Goal: Share content: Share content

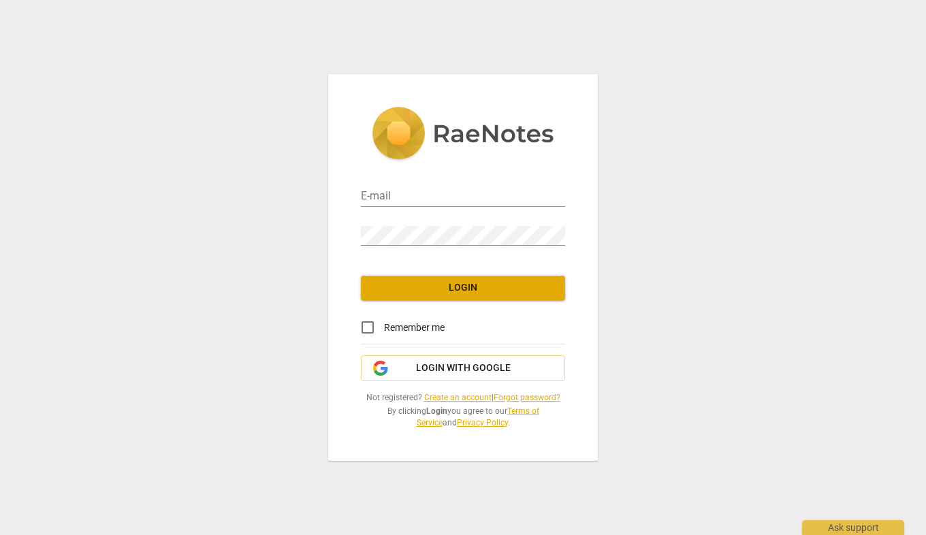
click at [456, 396] on link "Create an account" at bounding box center [457, 398] width 67 height 10
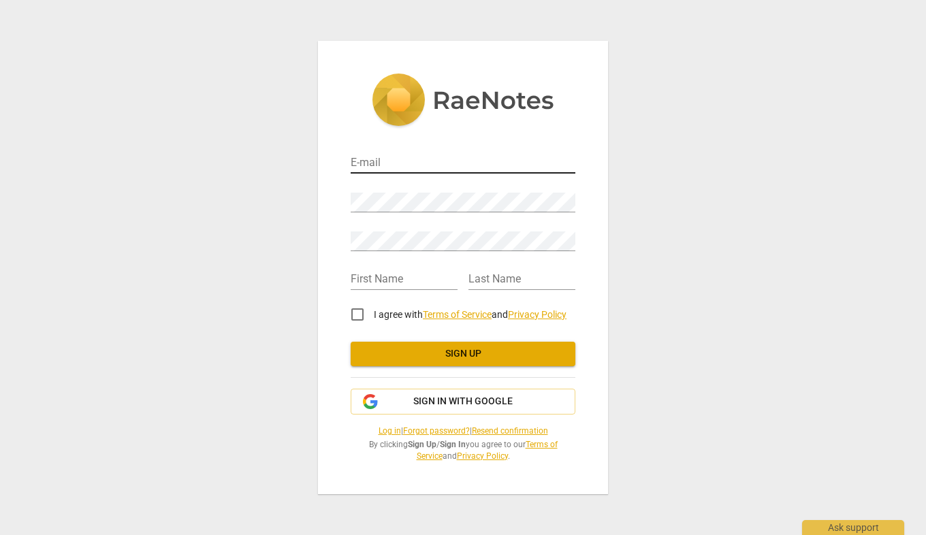
click at [505, 161] on input "email" at bounding box center [463, 164] width 225 height 20
type input "[EMAIL_ADDRESS][DOMAIN_NAME]"
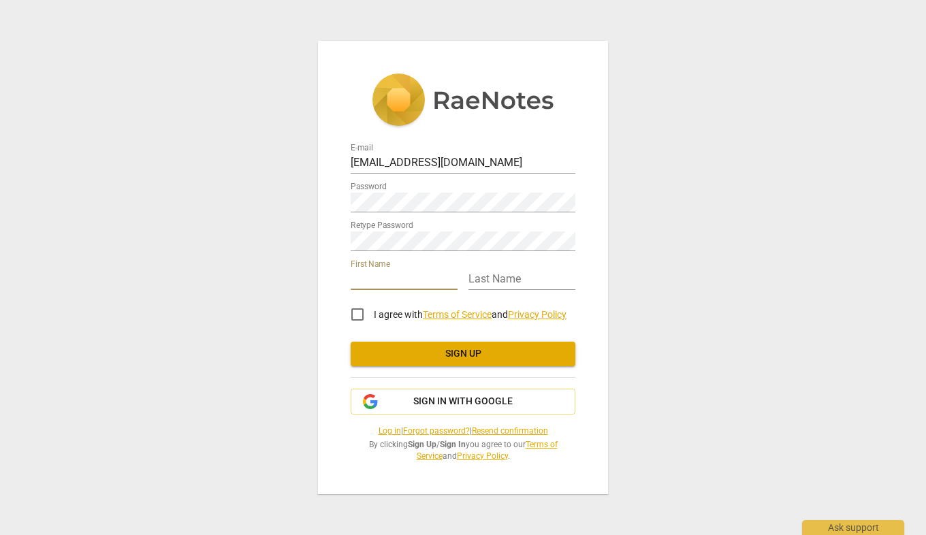
click at [407, 277] on input "text" at bounding box center [404, 280] width 107 height 20
type input "[PERSON_NAME]"
click at [510, 277] on input "text" at bounding box center [522, 280] width 107 height 20
type input "Jaura"
click at [357, 315] on input "I agree with Terms of Service and Privacy Policy" at bounding box center [357, 314] width 33 height 33
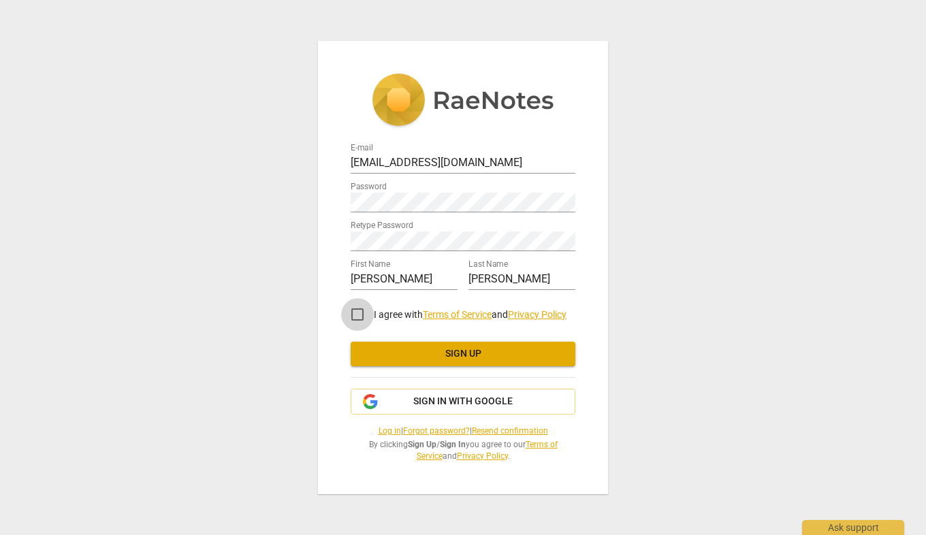
checkbox input "true"
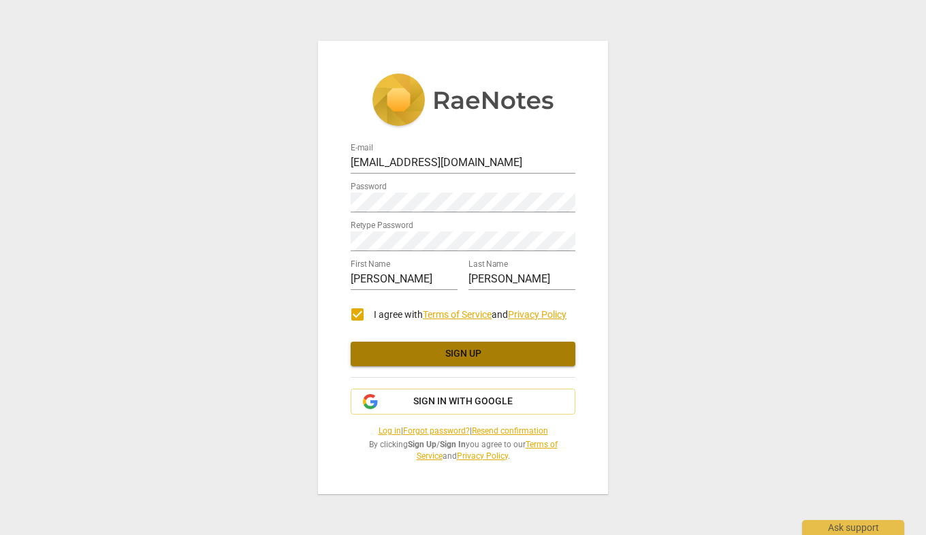
click at [455, 351] on span "Sign up" at bounding box center [463, 354] width 203 height 14
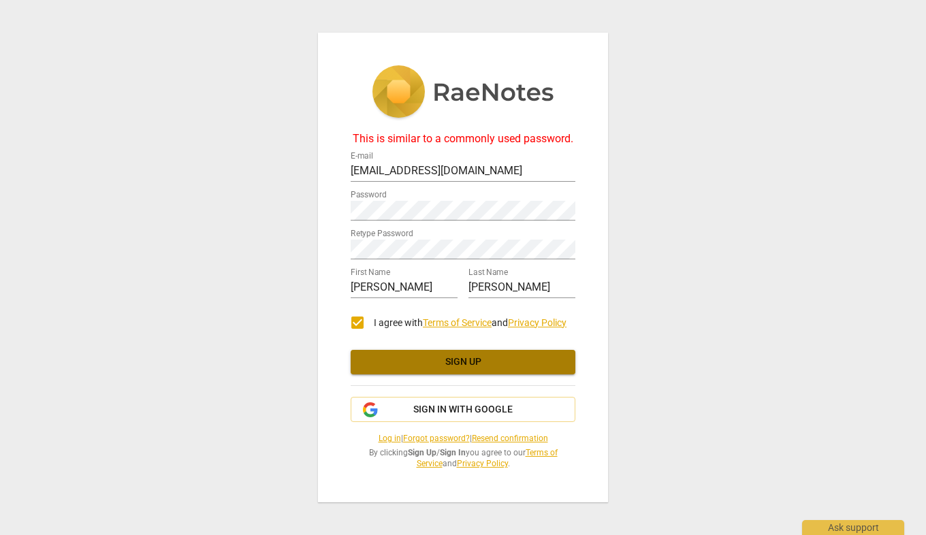
click at [458, 361] on span "Sign up" at bounding box center [463, 363] width 203 height 14
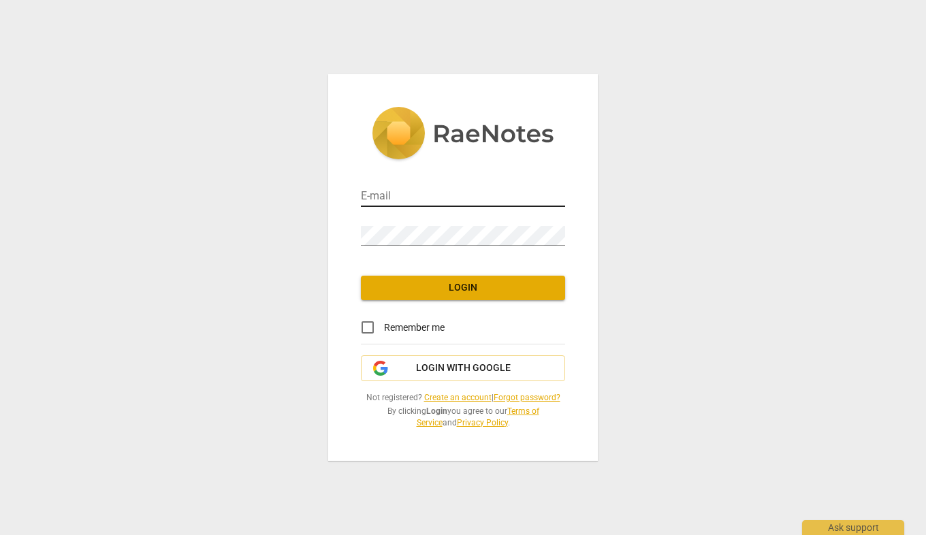
click at [497, 194] on input "email" at bounding box center [463, 197] width 204 height 20
type input "[EMAIL_ADDRESS][DOMAIN_NAME]"
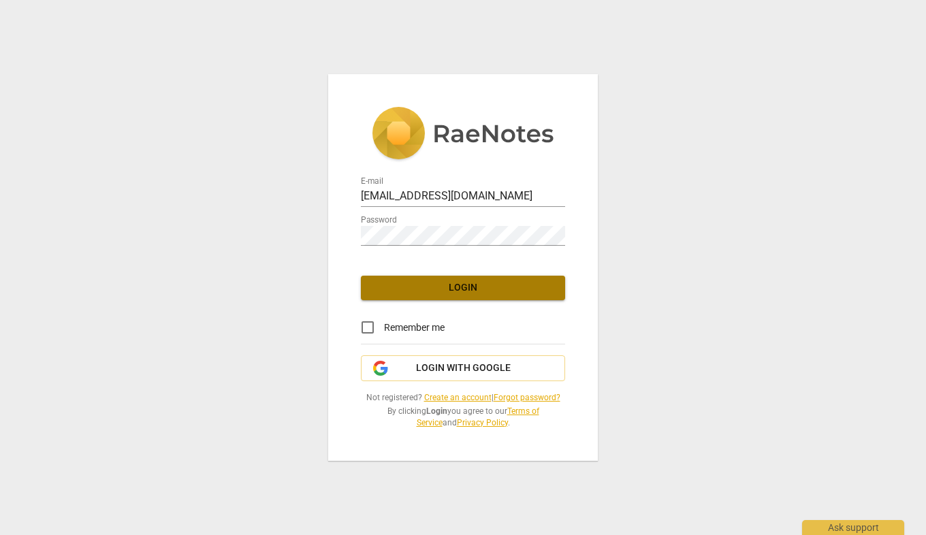
click at [469, 287] on span "Login" at bounding box center [463, 288] width 183 height 14
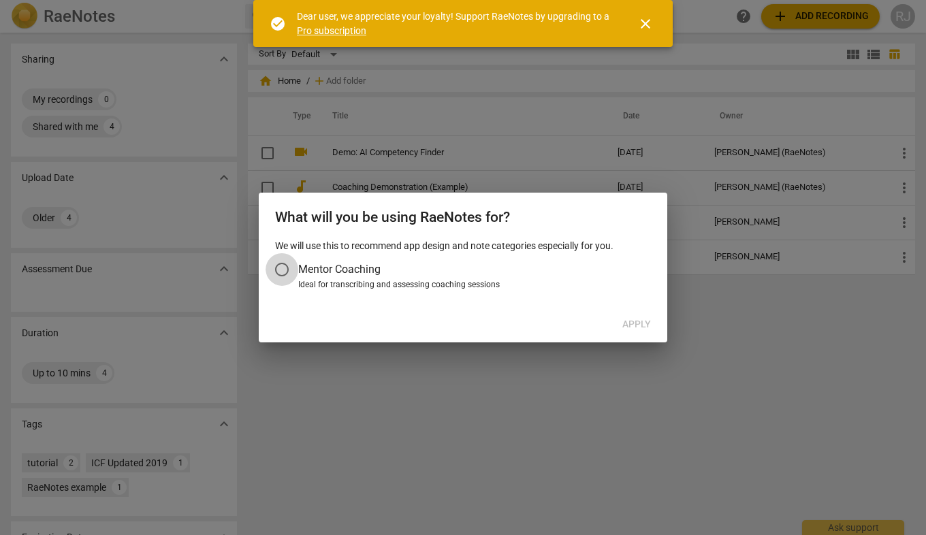
click at [287, 268] on input "Mentor Coaching" at bounding box center [282, 269] width 33 height 33
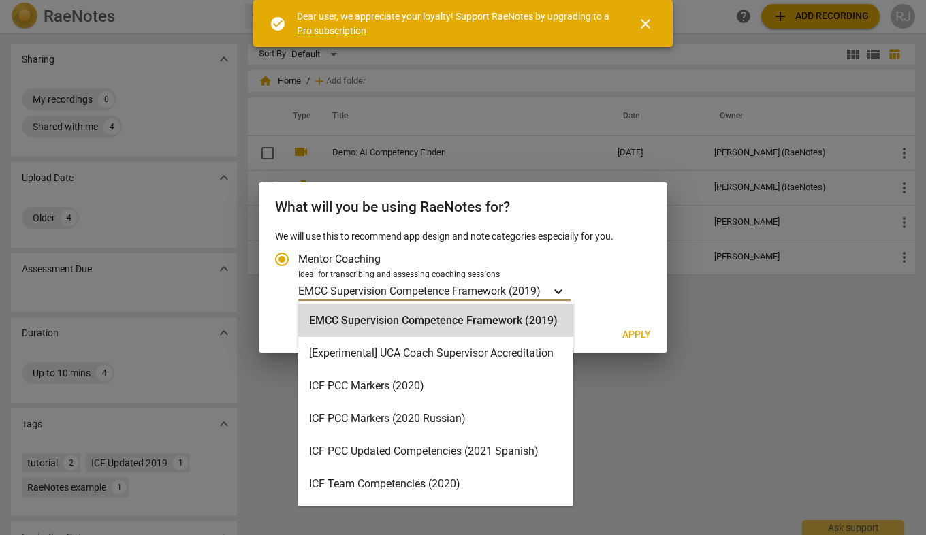
click at [563, 292] on icon "Account type" at bounding box center [559, 292] width 8 height 5
click at [0, 0] on input "Ideal for transcribing and assessing coaching sessions 16 results available. Us…" at bounding box center [0, 0] width 0 height 0
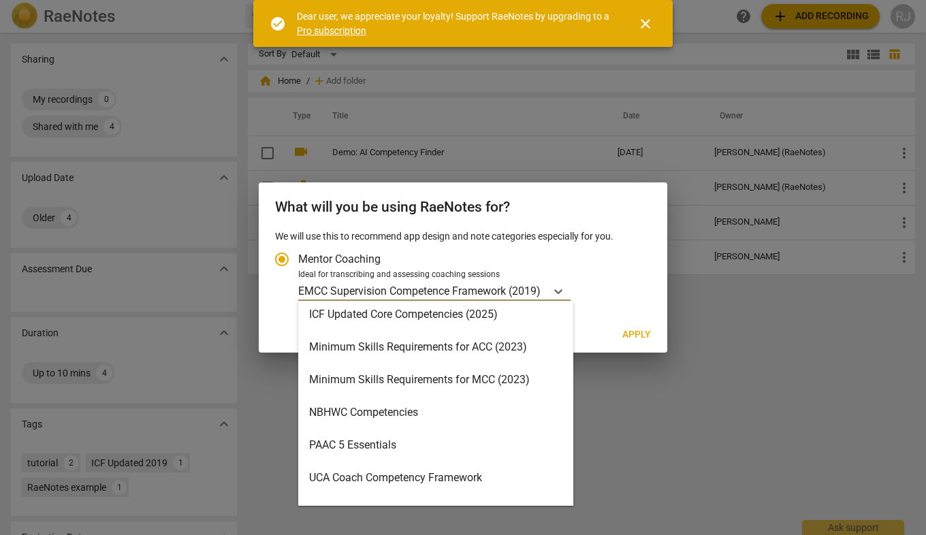
scroll to position [324, 0]
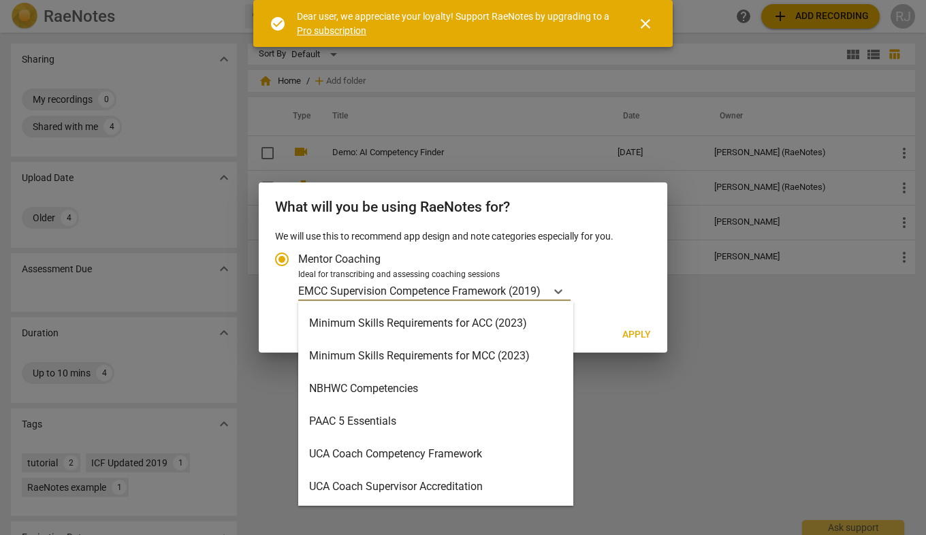
click at [435, 327] on div "Minimum Skills Requirements for ACC (2023)" at bounding box center [435, 323] width 275 height 33
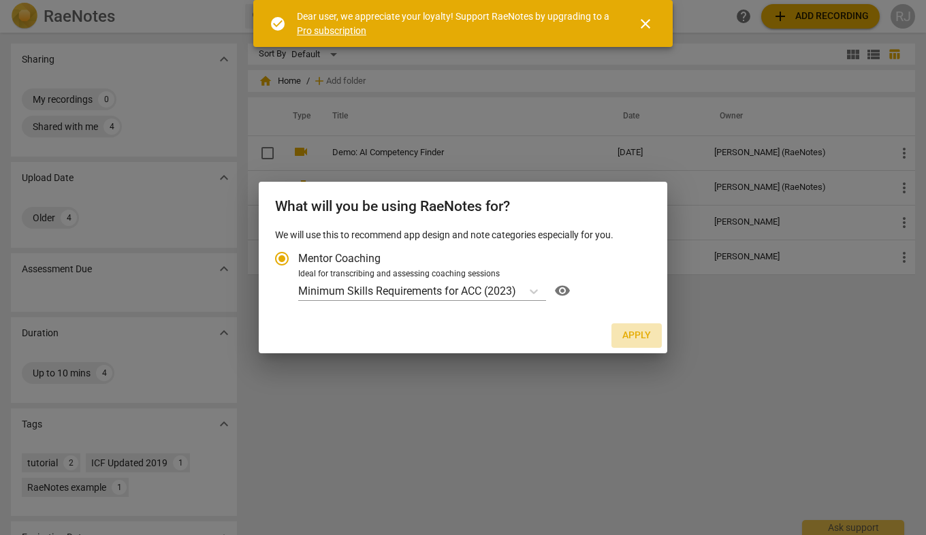
click at [642, 335] on span "Apply" at bounding box center [637, 336] width 29 height 14
radio input "false"
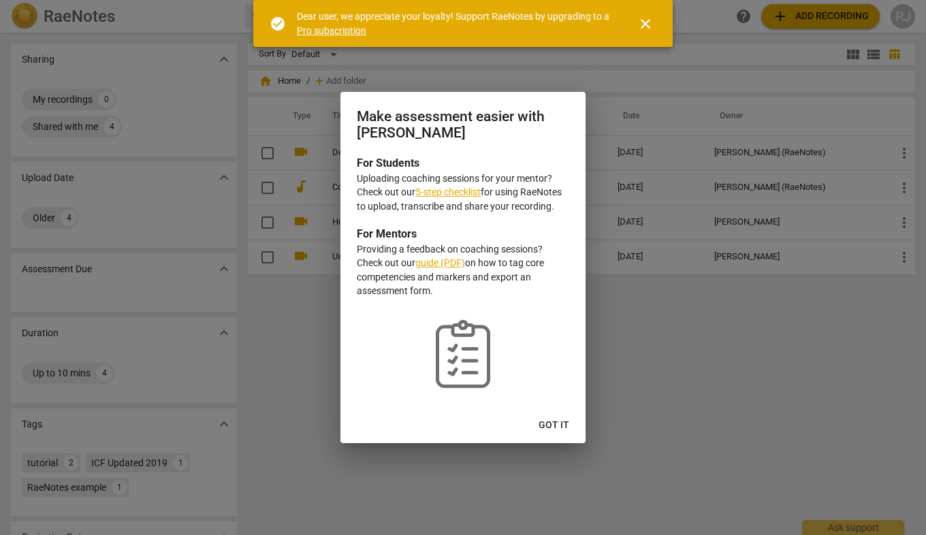
click at [643, 20] on span "close" at bounding box center [646, 24] width 16 height 16
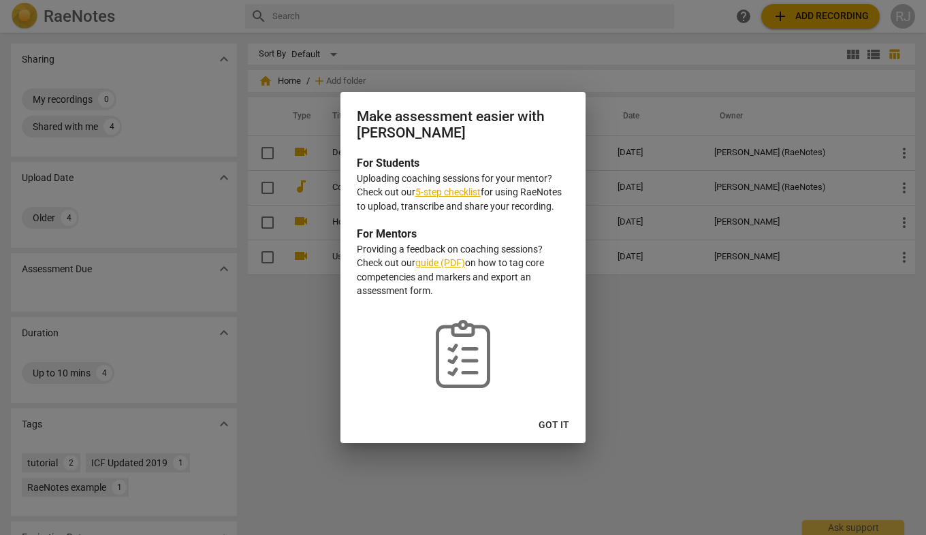
click at [453, 189] on link "5-step checklist" at bounding box center [448, 192] width 65 height 11
click at [557, 422] on span "Got it" at bounding box center [554, 426] width 31 height 14
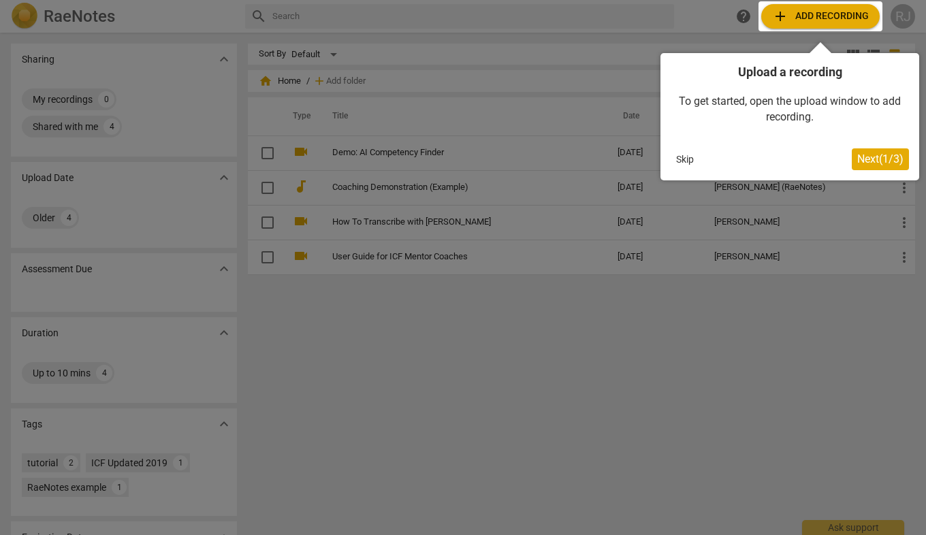
click at [871, 154] on span "Next ( 1 / 3 )" at bounding box center [881, 159] width 46 height 13
click at [821, 15] on div at bounding box center [821, 16] width 124 height 30
click at [777, 12] on div at bounding box center [821, 16] width 124 height 30
click at [878, 159] on span "Next ( 1 / 3 )" at bounding box center [881, 159] width 46 height 13
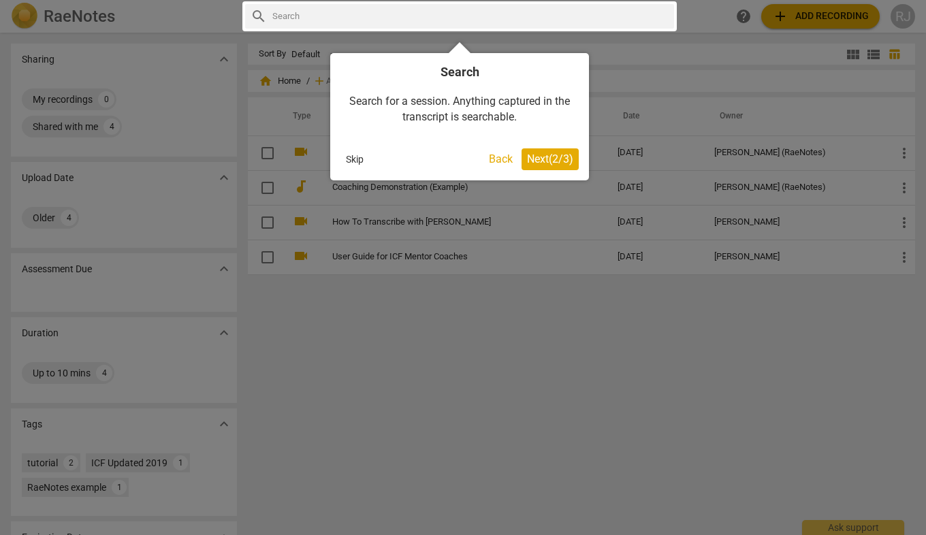
click at [552, 155] on span "Next ( 2 / 3 )" at bounding box center [550, 159] width 46 height 13
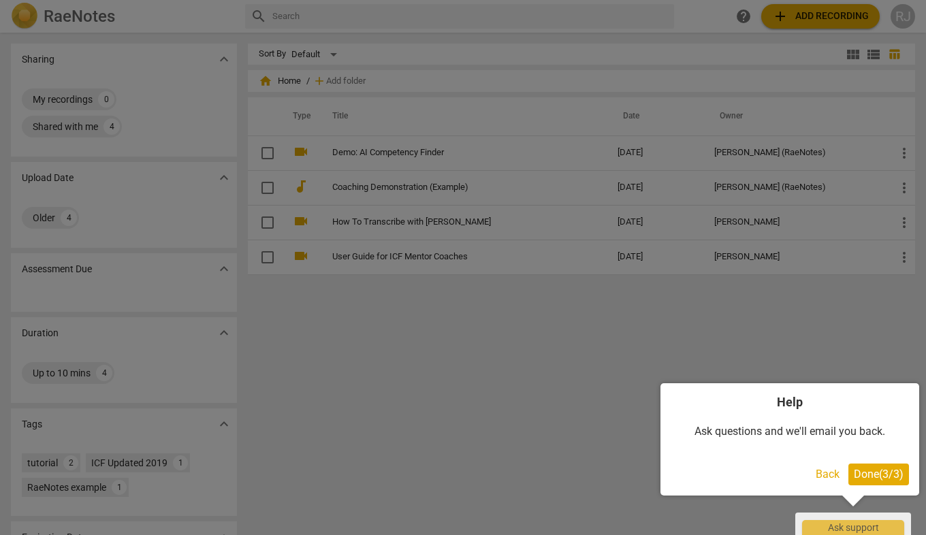
click at [818, 473] on button "Back" at bounding box center [828, 475] width 35 height 22
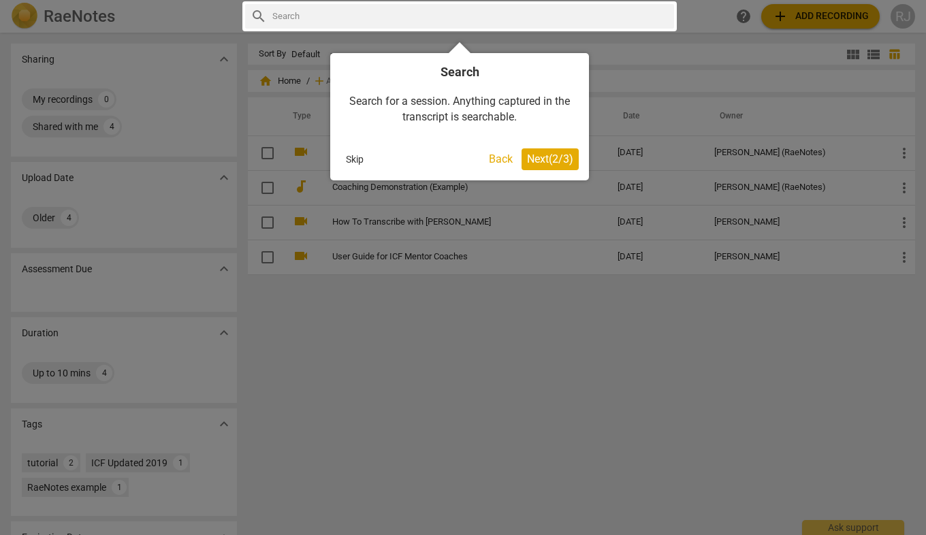
click at [350, 160] on button "Skip" at bounding box center [355, 159] width 29 height 20
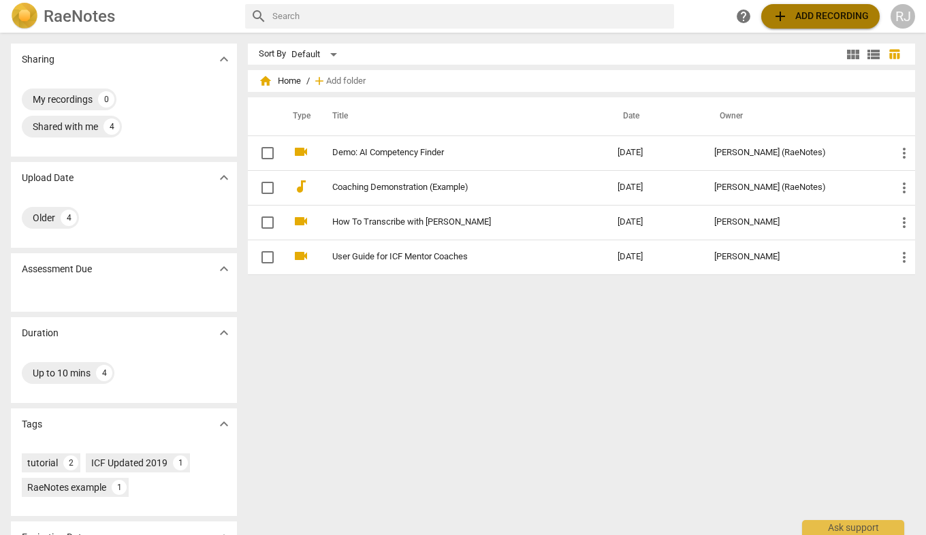
click at [795, 14] on span "add Add recording" at bounding box center [821, 16] width 97 height 16
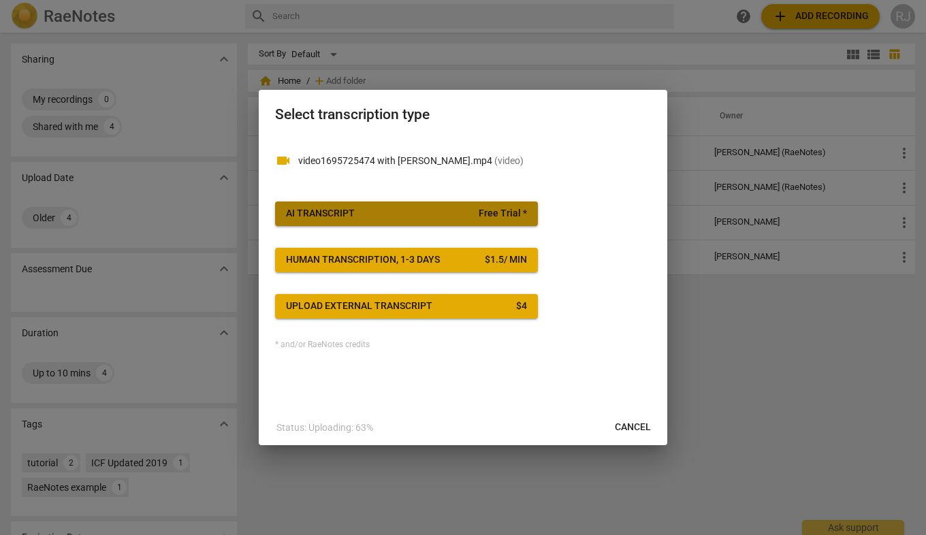
click at [369, 211] on span "AI Transcript Free Trial *" at bounding box center [406, 214] width 241 height 14
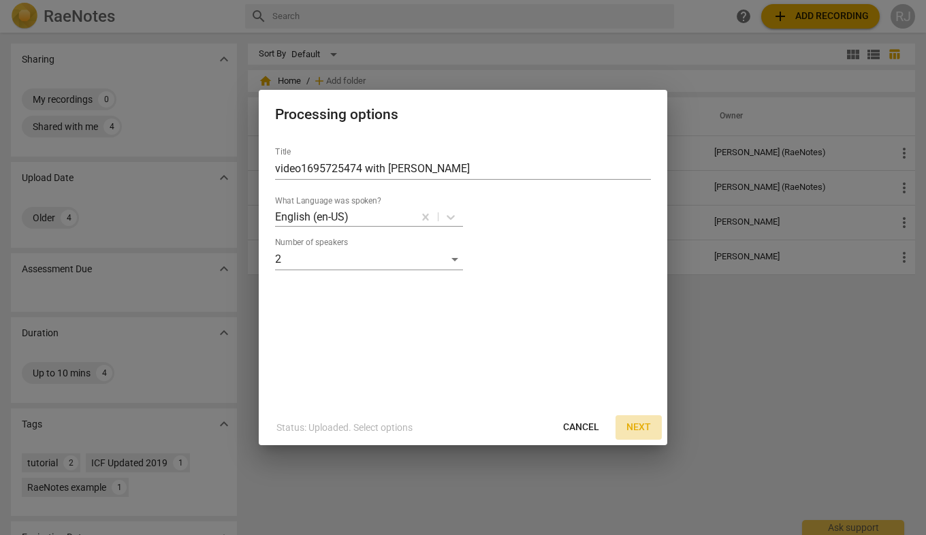
click at [642, 425] on span "Next" at bounding box center [639, 428] width 25 height 14
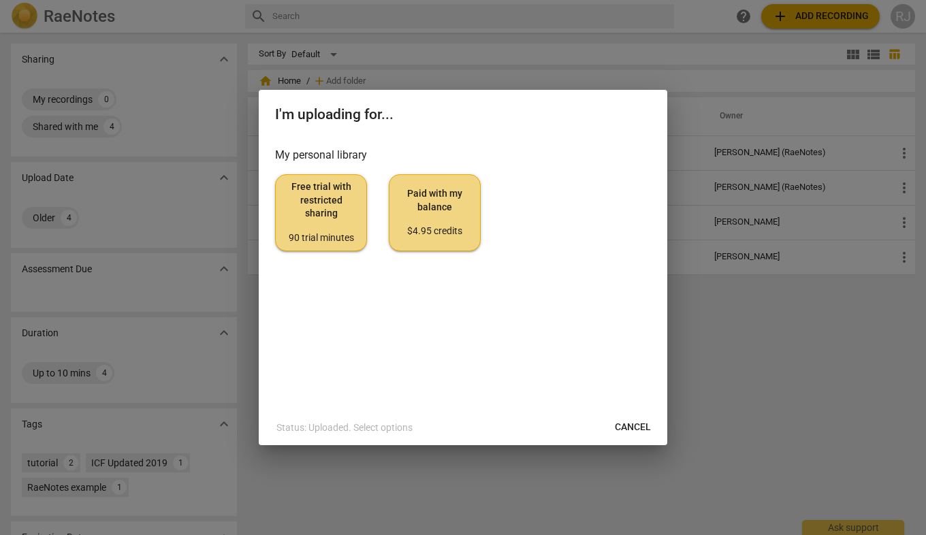
click at [334, 208] on span "Free trial with restricted sharing 90 trial minutes" at bounding box center [321, 213] width 69 height 64
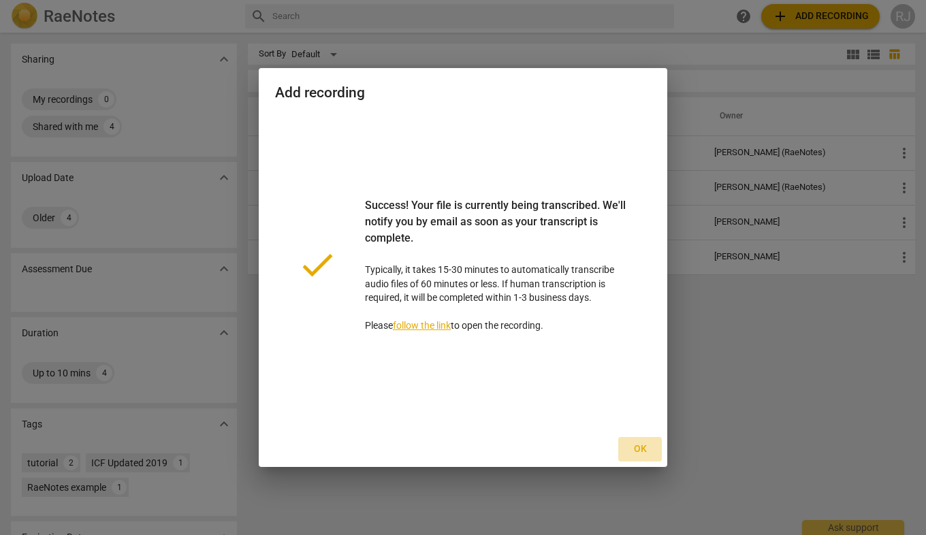
click at [639, 448] on span "Ok" at bounding box center [640, 450] width 22 height 14
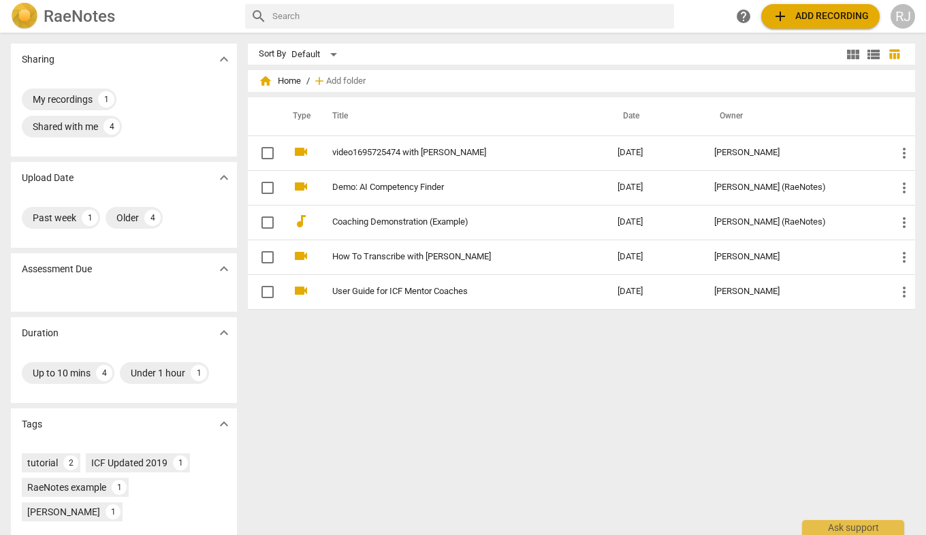
click at [903, 14] on div "RJ" at bounding box center [903, 16] width 25 height 25
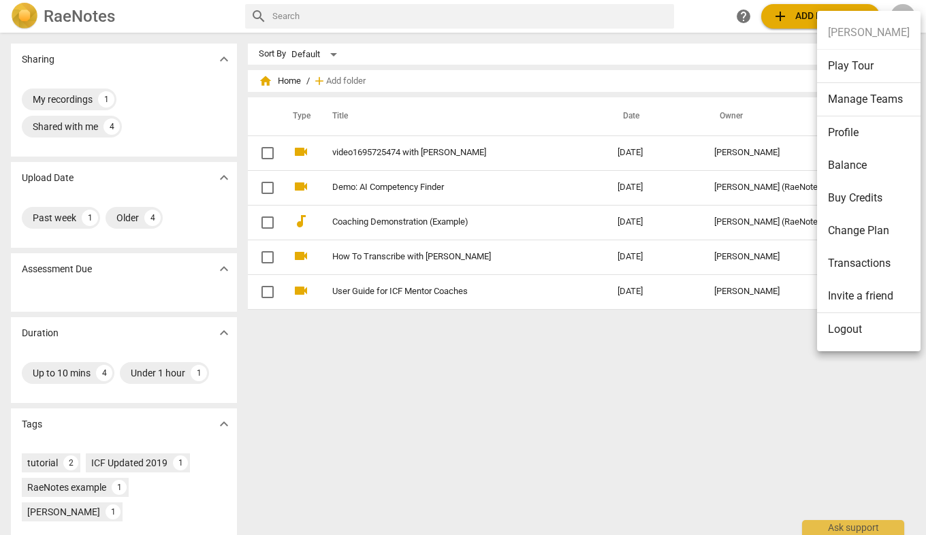
click at [851, 327] on li "Logout" at bounding box center [869, 329] width 104 height 33
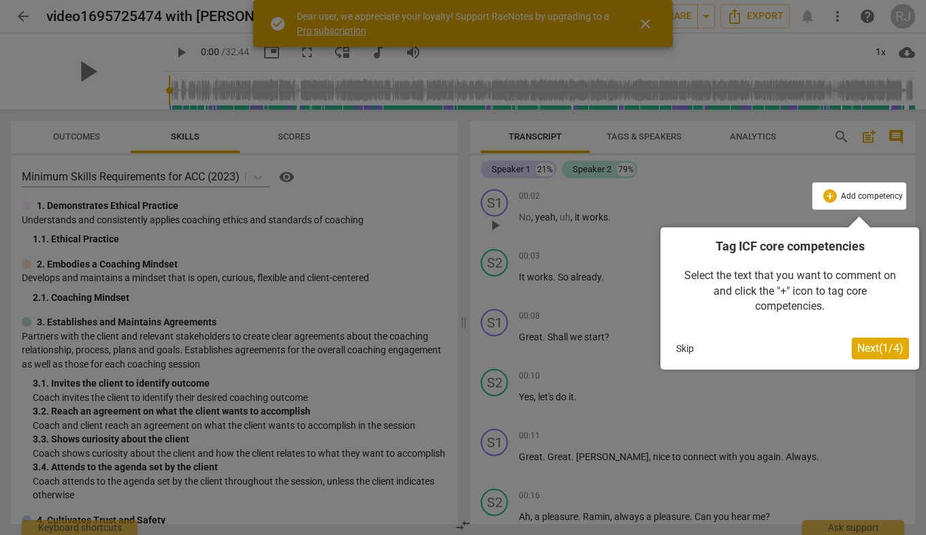
click at [874, 347] on span "Next ( 1 / 4 )" at bounding box center [881, 348] width 46 height 13
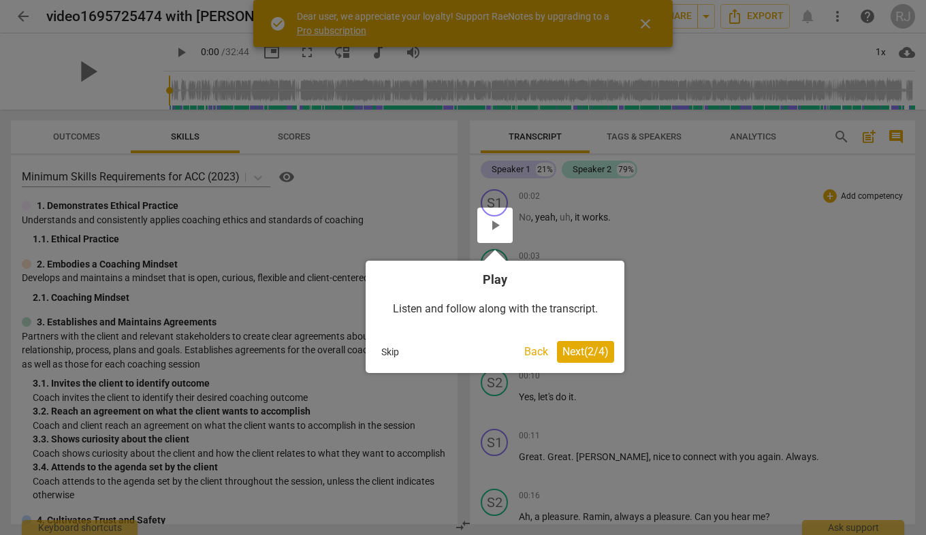
click at [587, 347] on span "Next ( 2 / 4 )" at bounding box center [586, 351] width 46 height 13
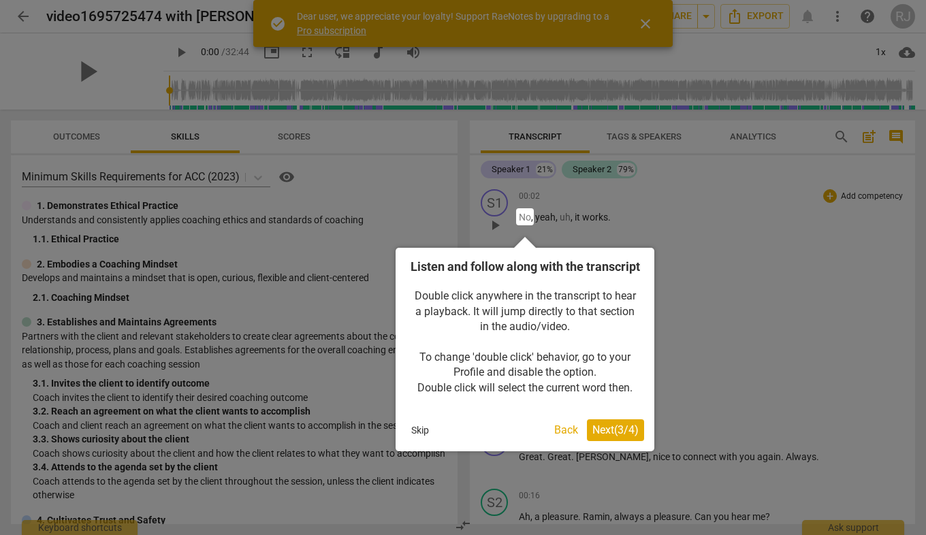
click at [611, 437] on span "Next ( 3 / 4 )" at bounding box center [616, 430] width 46 height 13
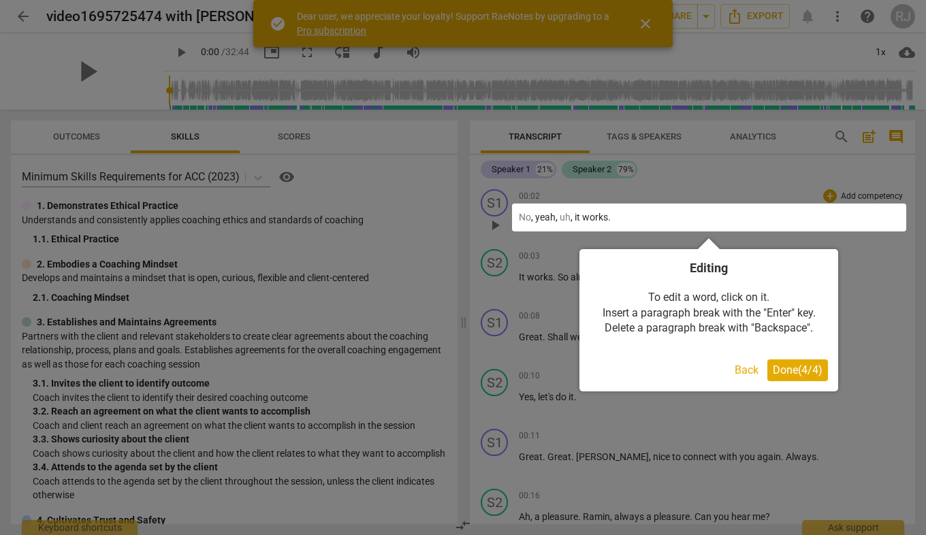
click at [794, 367] on span "Done ( 4 / 4 )" at bounding box center [798, 370] width 50 height 13
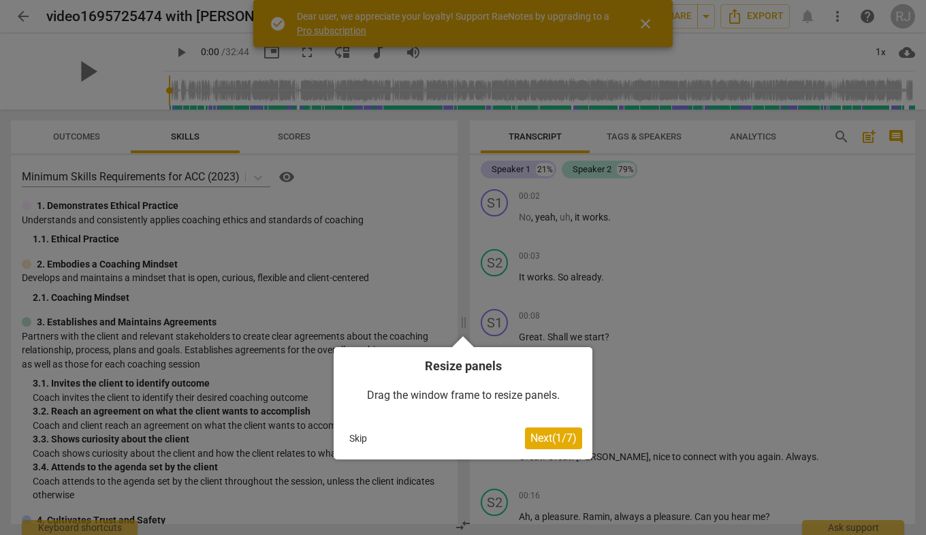
click at [356, 440] on button "Skip" at bounding box center [358, 438] width 29 height 20
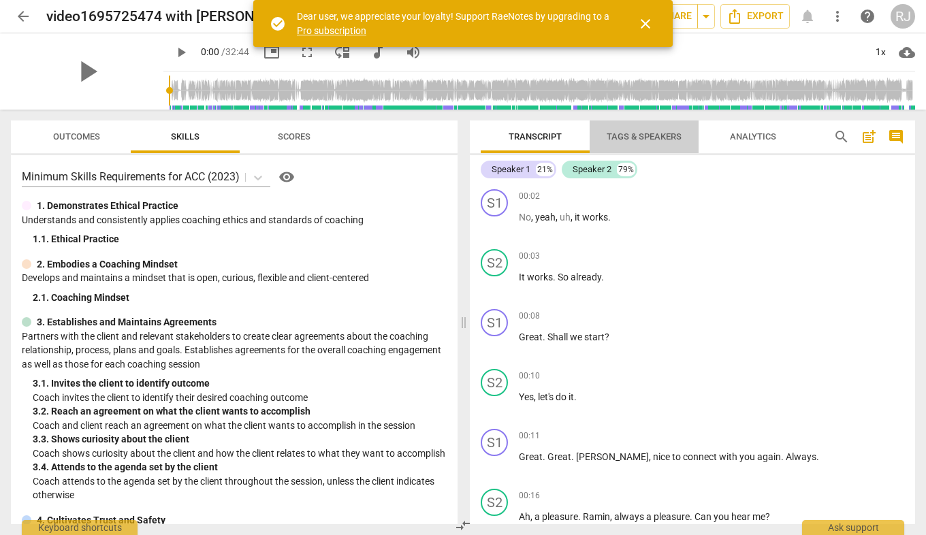
click at [664, 136] on span "Tags & Speakers" at bounding box center [644, 136] width 75 height 10
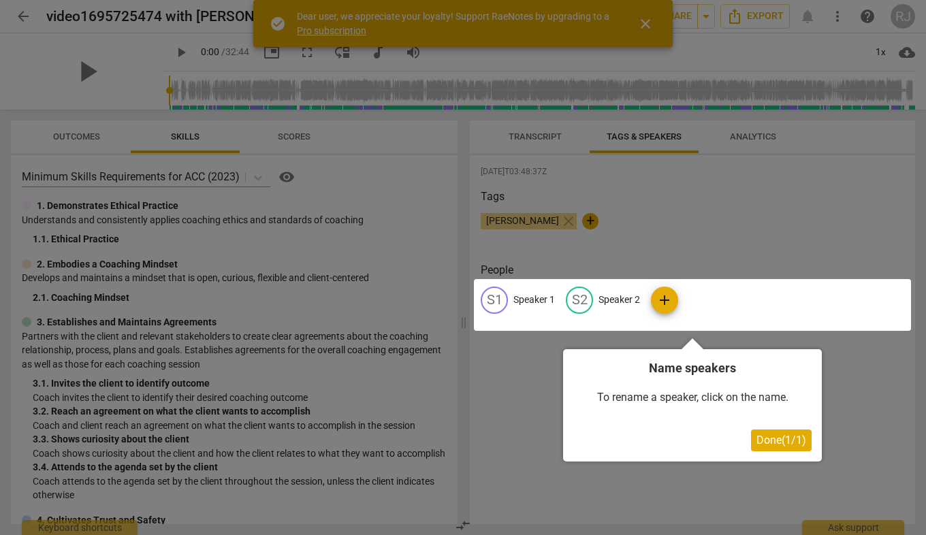
click at [540, 138] on div at bounding box center [463, 267] width 926 height 535
click at [781, 437] on span "Done ( 1 / 1 )" at bounding box center [782, 440] width 50 height 13
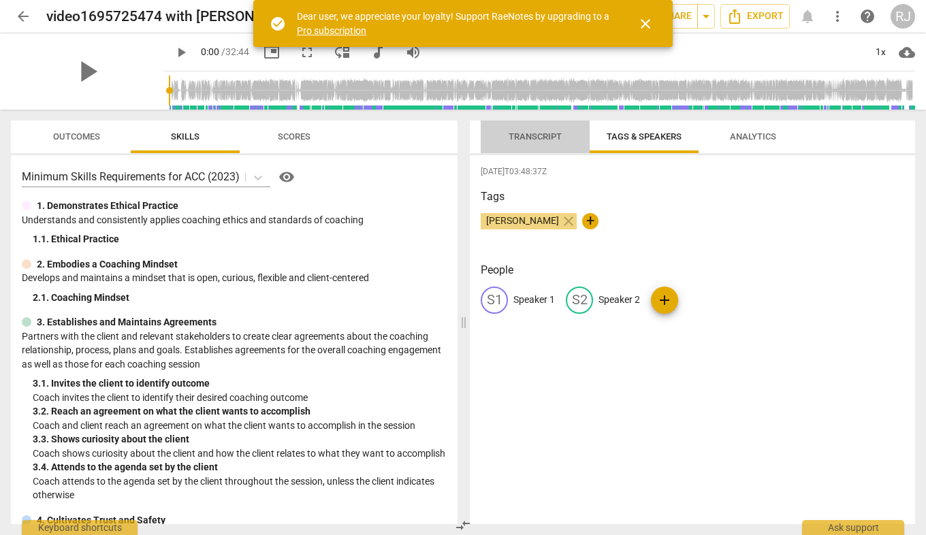
click at [528, 135] on span "Transcript" at bounding box center [535, 136] width 53 height 10
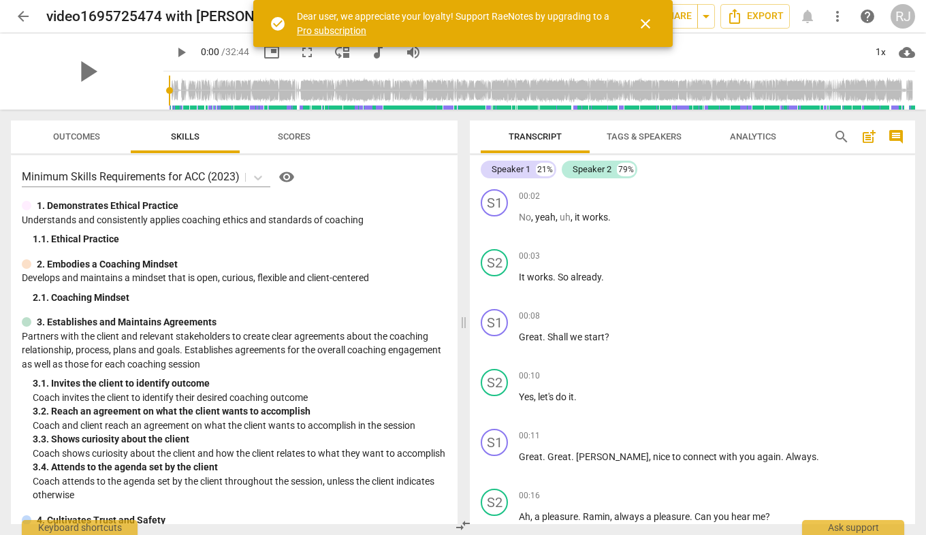
click at [640, 131] on span "Tags & Speakers" at bounding box center [644, 136] width 75 height 10
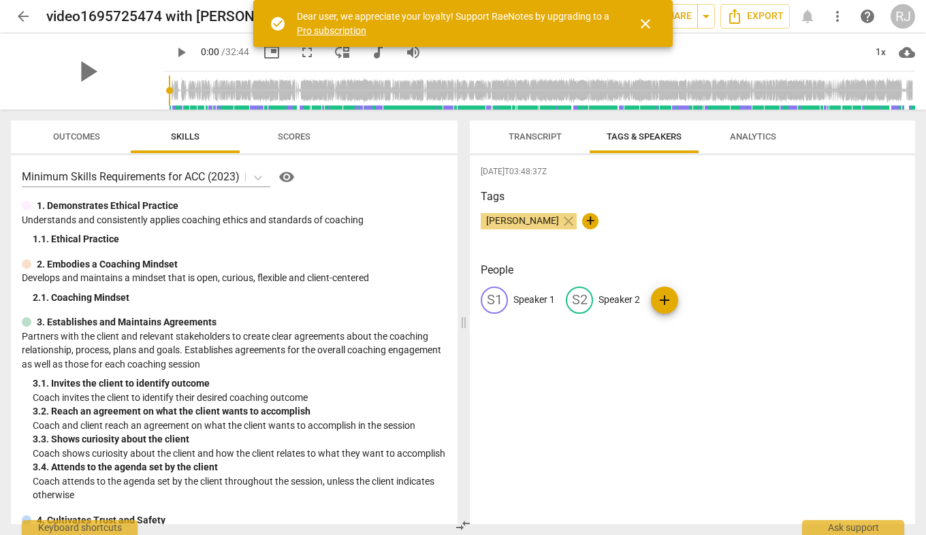
click at [526, 296] on p "Speaker 1" at bounding box center [535, 300] width 42 height 14
type input "[PERSON_NAME]"
click at [711, 297] on p "Speaker 2" at bounding box center [708, 300] width 42 height 14
type input "Client"
click at [751, 394] on div "2025-10-06T03:48:37Z Tags Raminder Jaura close + People RA Raminder edit Client…" at bounding box center [693, 339] width 446 height 369
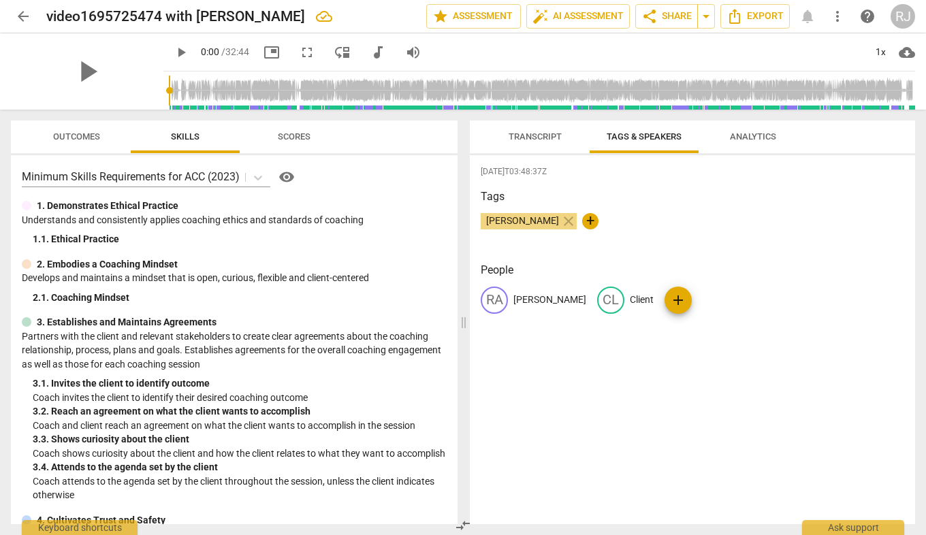
click at [755, 137] on span "Analytics" at bounding box center [753, 136] width 46 height 10
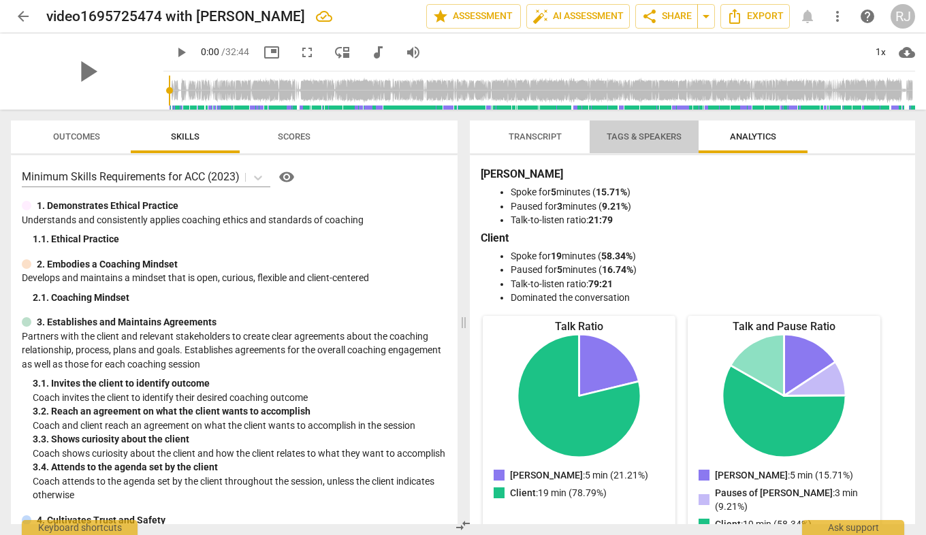
click at [623, 142] on span "Tags & Speakers" at bounding box center [645, 137] width 108 height 18
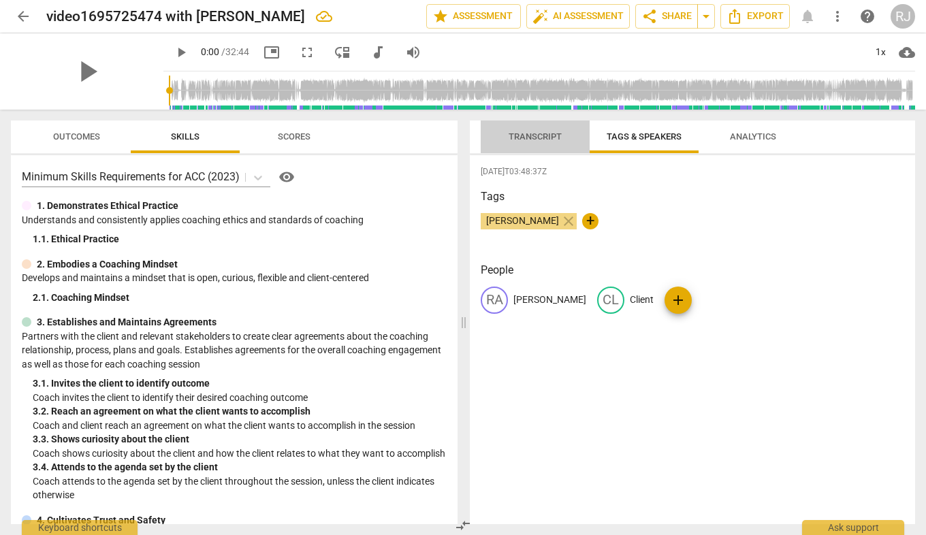
click at [551, 140] on span "Transcript" at bounding box center [535, 136] width 53 height 10
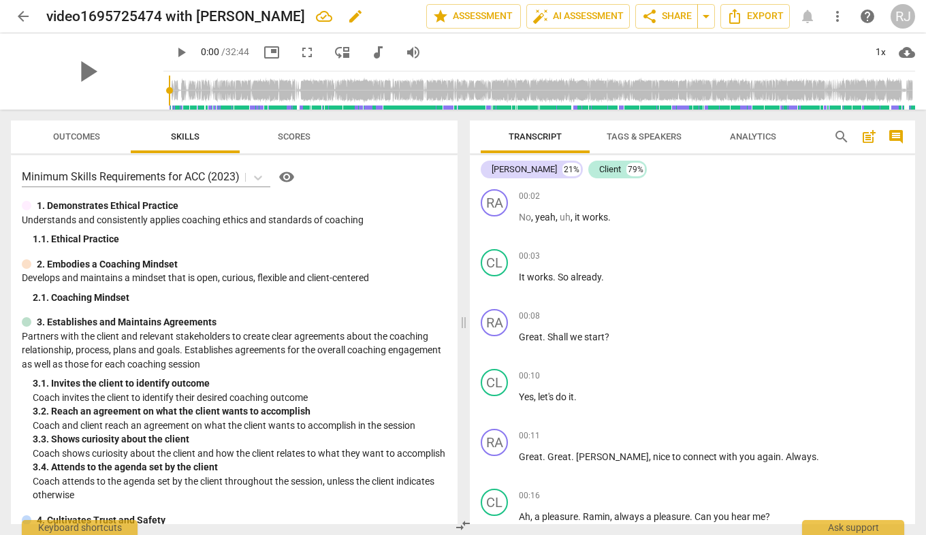
click at [347, 14] on span "edit" at bounding box center [355, 16] width 16 height 16
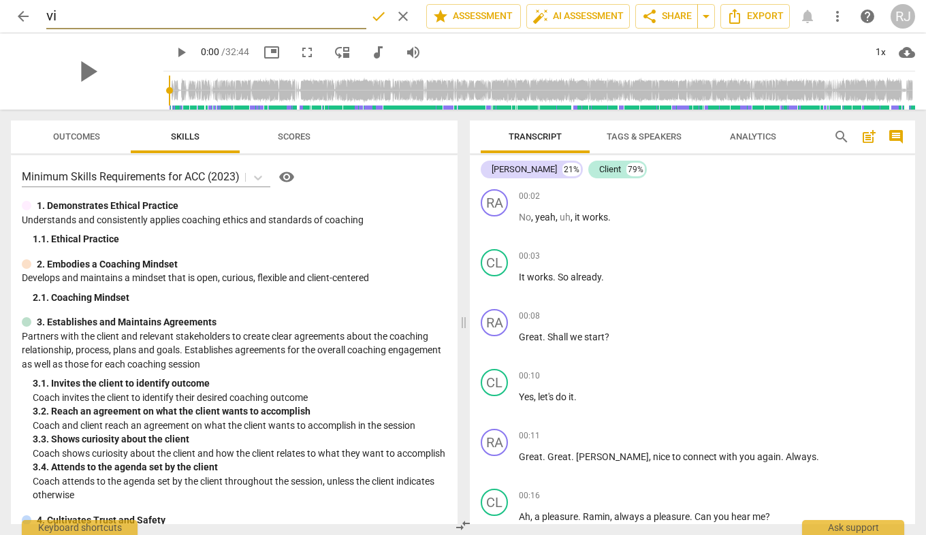
type input "v"
click at [228, 14] on input "Raminder Singh M1- Roula" at bounding box center [206, 16] width 320 height 26
type input "[PERSON_NAME] M1- [PERSON_NAME]"
click at [375, 17] on span "done" at bounding box center [379, 16] width 16 height 16
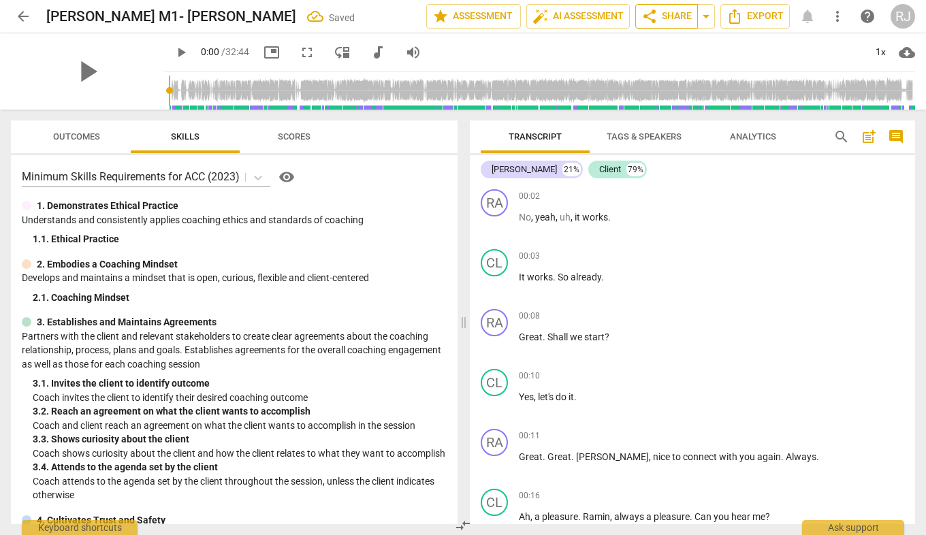
click at [673, 17] on span "share Share" at bounding box center [667, 16] width 50 height 16
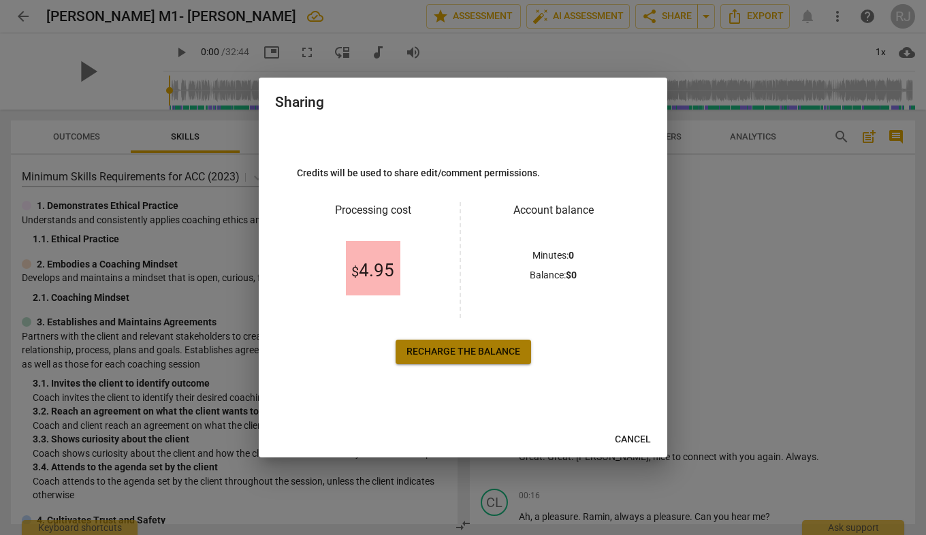
click at [468, 354] on span "Recharge the balance" at bounding box center [464, 352] width 114 height 14
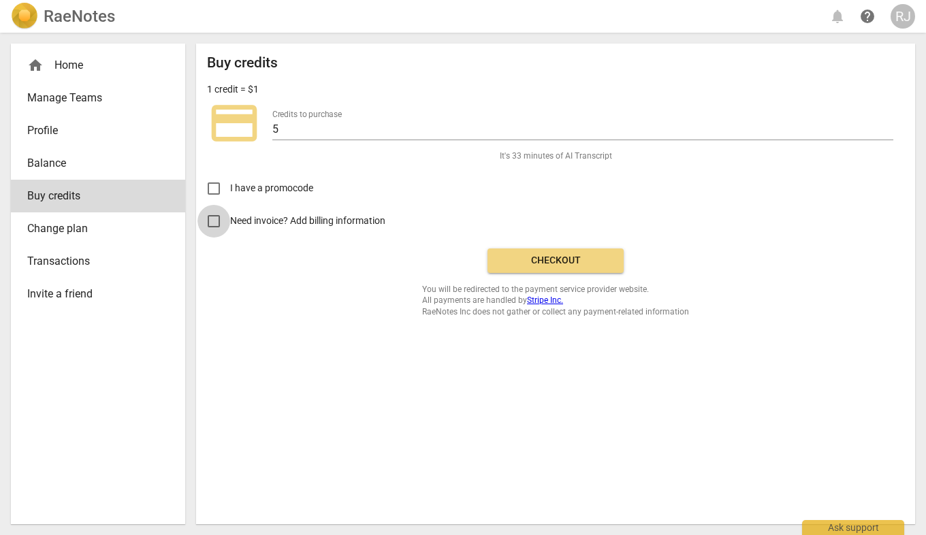
click at [216, 219] on input "Need invoice? Add billing information" at bounding box center [214, 221] width 33 height 33
checkbox input "true"
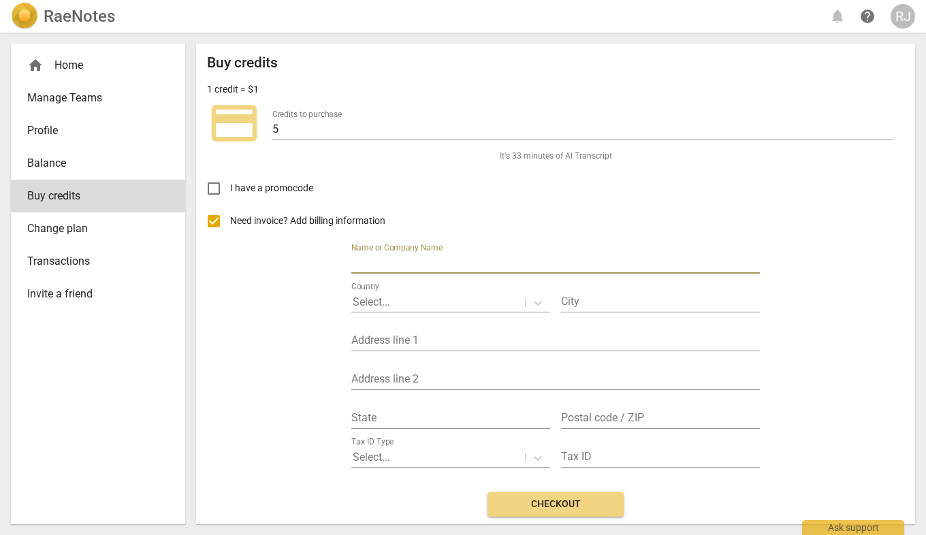
click at [540, 266] on input "text" at bounding box center [556, 264] width 409 height 20
type input "Raminder Singh"
click at [482, 304] on div at bounding box center [438, 303] width 171 height 16
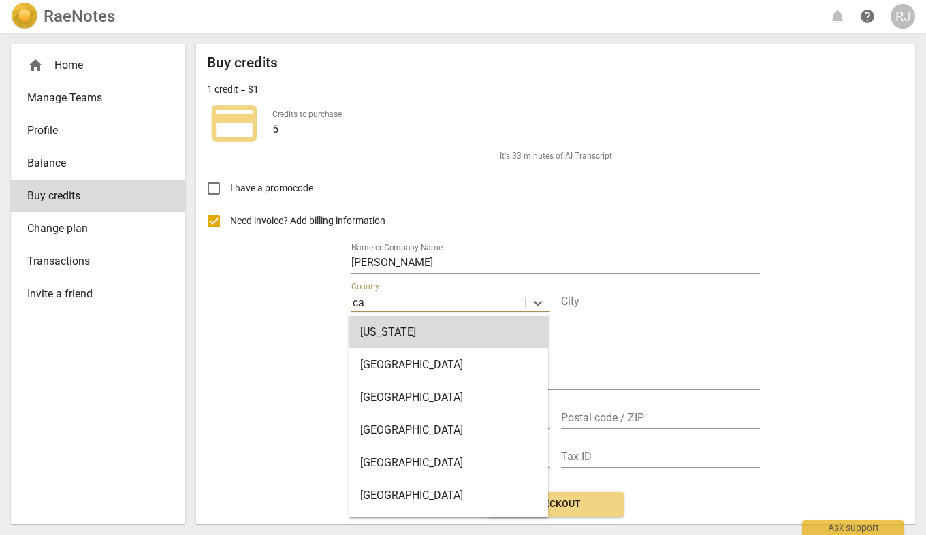
type input "can"
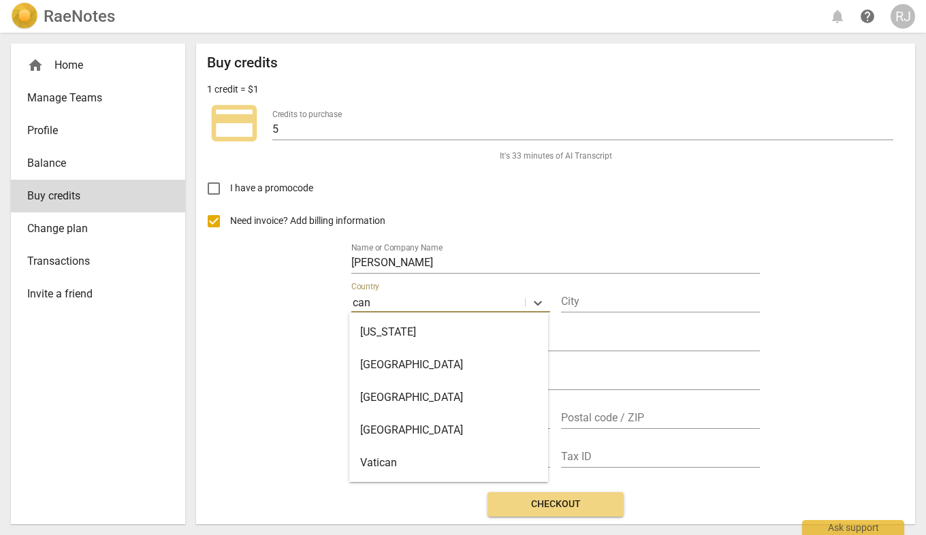
click at [414, 362] on div "Canada" at bounding box center [448, 365] width 199 height 33
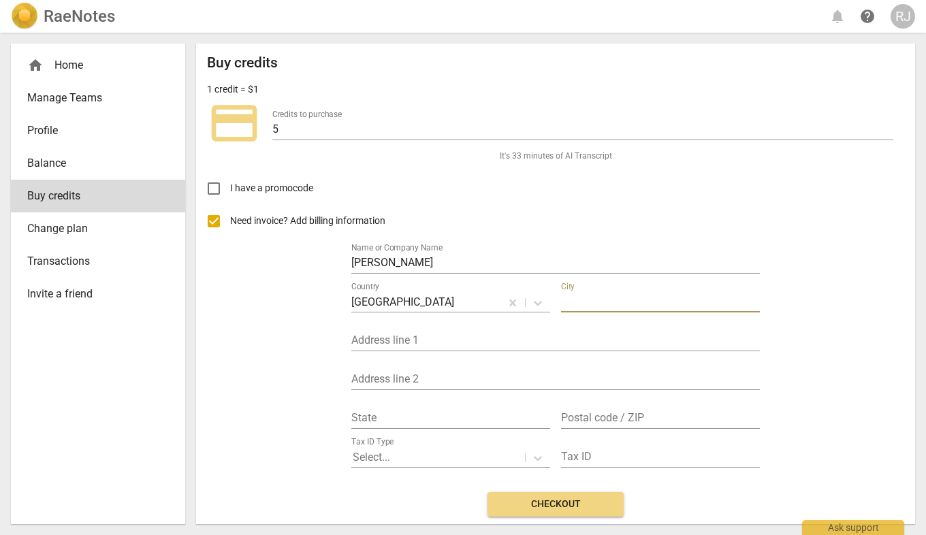
click at [642, 300] on input "text" at bounding box center [660, 303] width 199 height 20
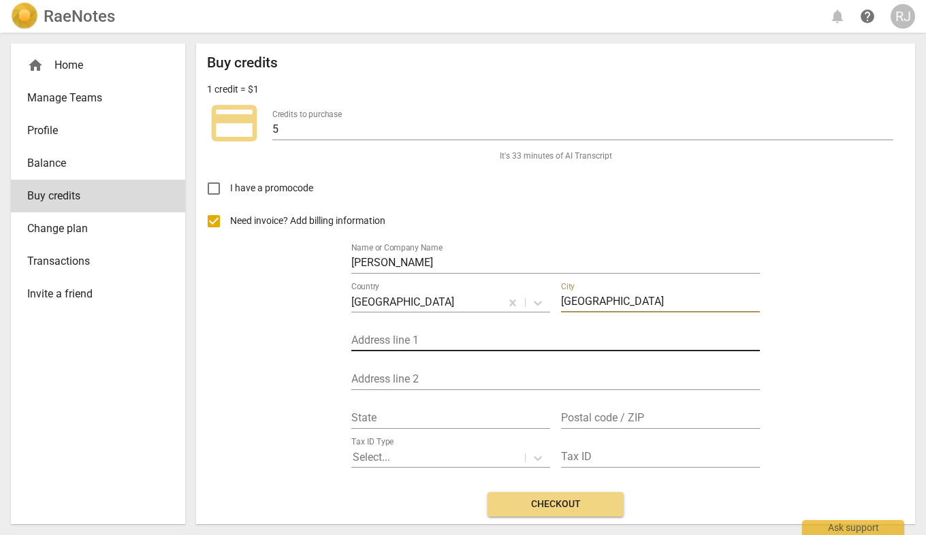
type input "Edmonton"
click at [516, 339] on input "text" at bounding box center [556, 342] width 409 height 20
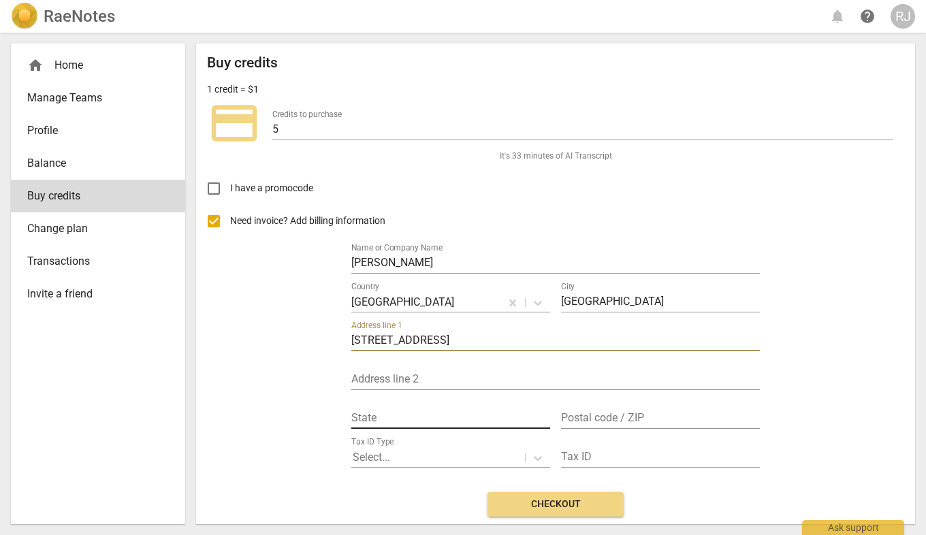
type input "2305 111A St NW"
click at [437, 421] on input "text" at bounding box center [451, 419] width 199 height 20
type input "Alberta"
click at [595, 420] on input "text" at bounding box center [660, 419] width 199 height 20
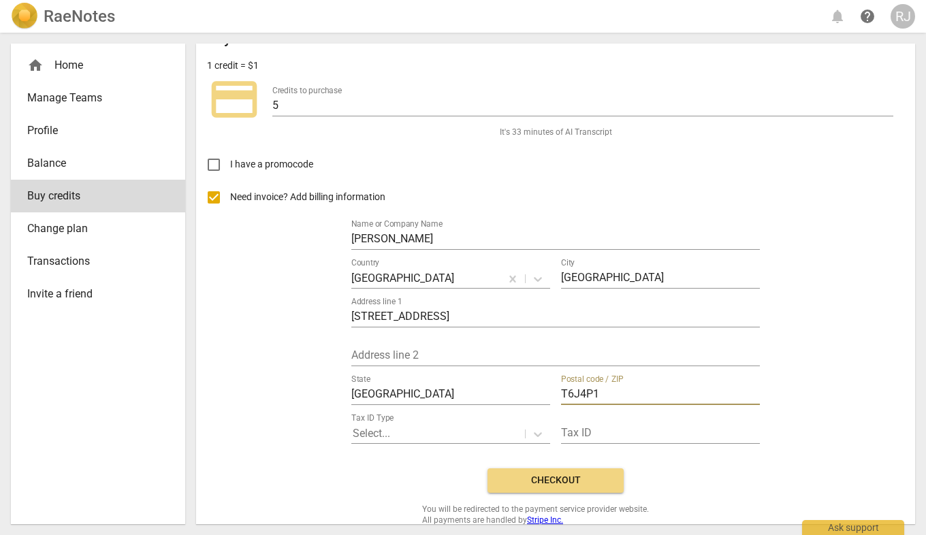
scroll to position [48, 0]
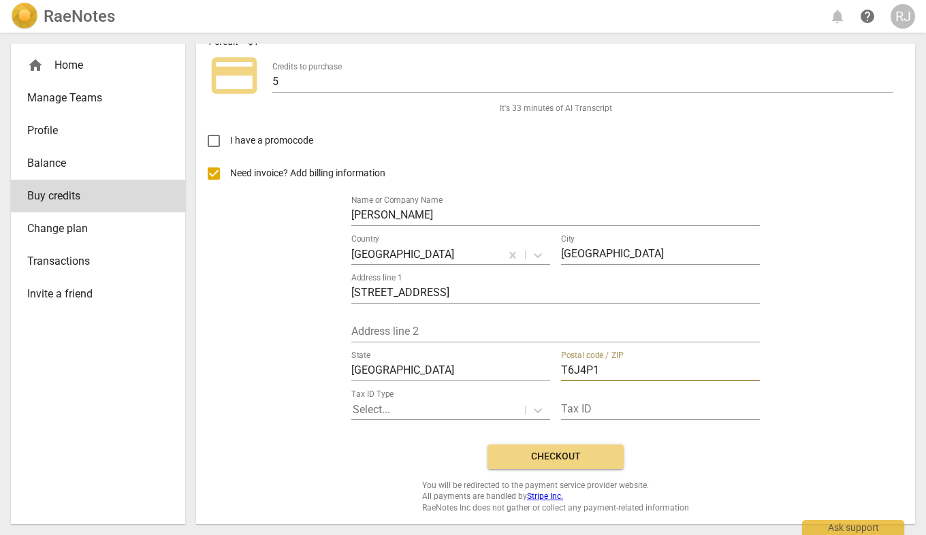
type input "T6J4P1"
click at [555, 456] on span "Checkout" at bounding box center [556, 457] width 114 height 14
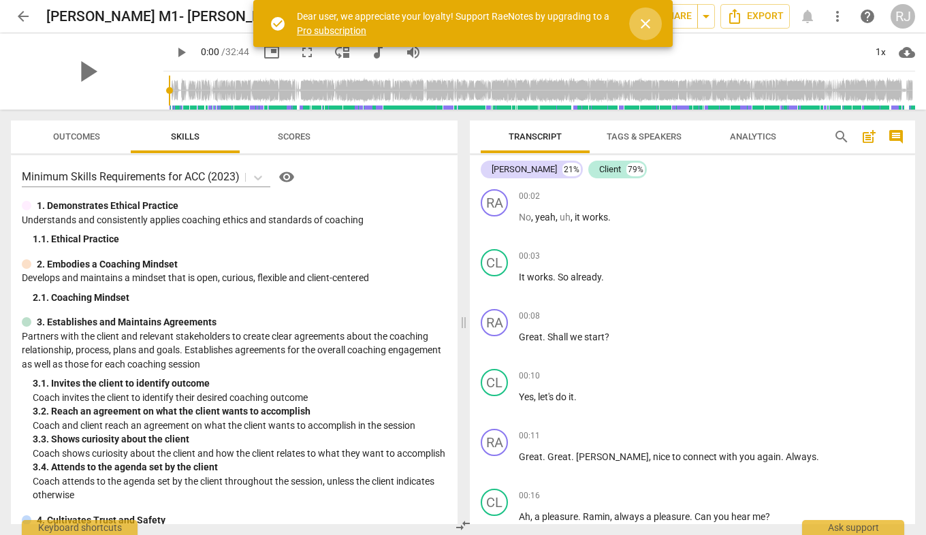
click at [647, 21] on span "close" at bounding box center [646, 24] width 16 height 16
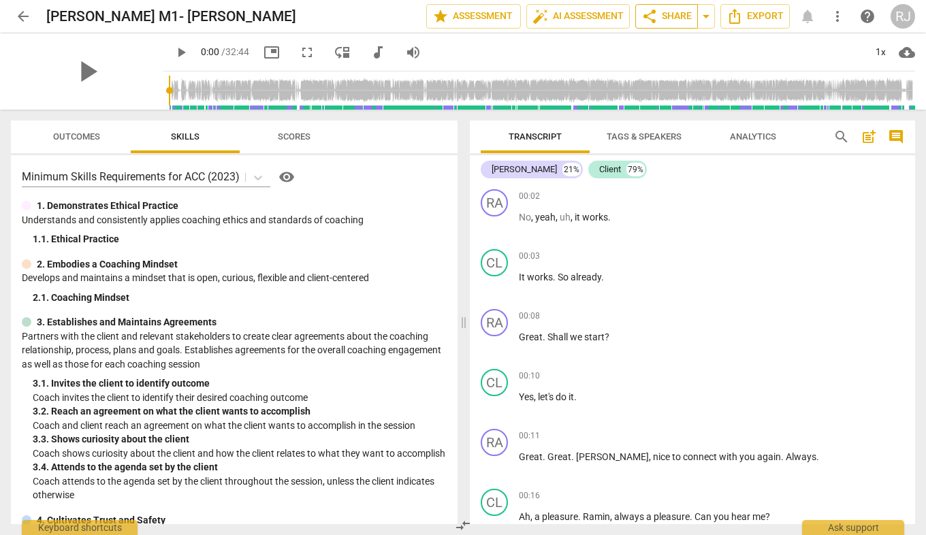
click at [685, 17] on span "share Share" at bounding box center [667, 16] width 50 height 16
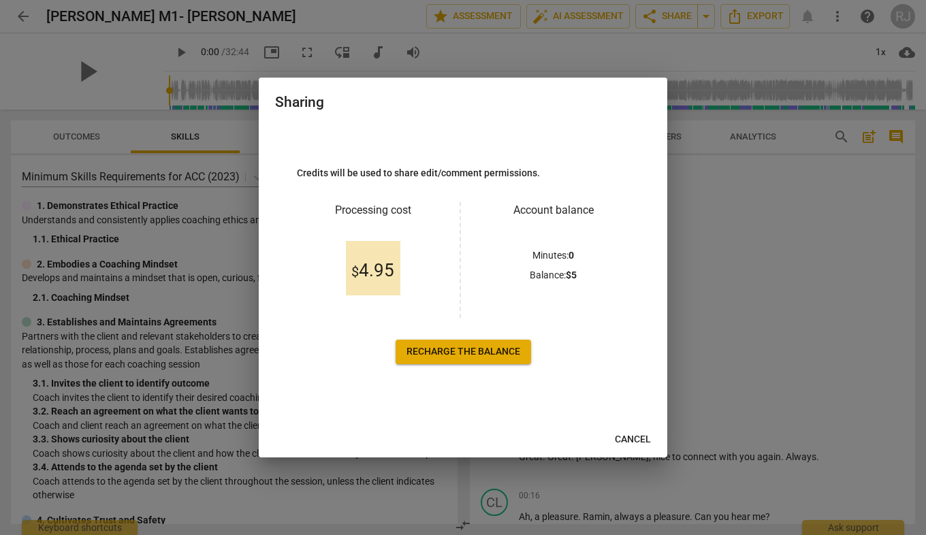
click at [640, 438] on span "Cancel" at bounding box center [633, 440] width 36 height 14
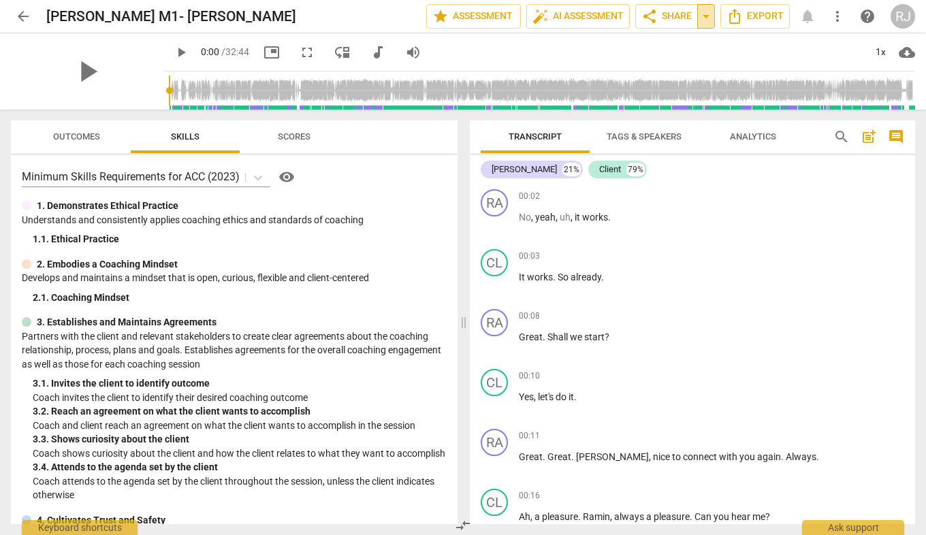
click at [711, 18] on span "arrow_drop_down" at bounding box center [706, 16] width 16 height 16
click at [665, 39] on span "Available only to you" at bounding box center [647, 40] width 78 height 12
click at [682, 14] on span "share Share" at bounding box center [667, 16] width 50 height 16
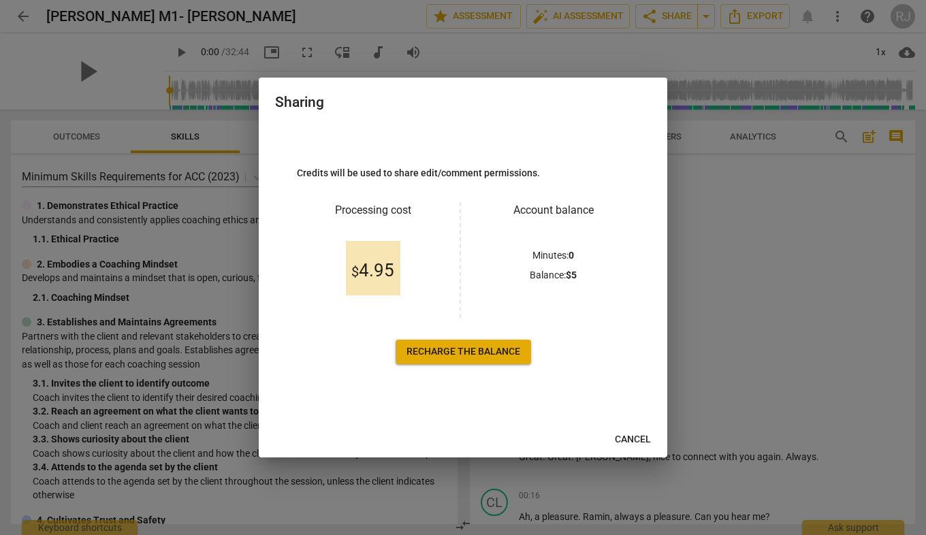
click at [377, 259] on div "$ 4.95" at bounding box center [373, 268] width 54 height 54
click at [482, 354] on span "Recharge the balance" at bounding box center [464, 352] width 114 height 14
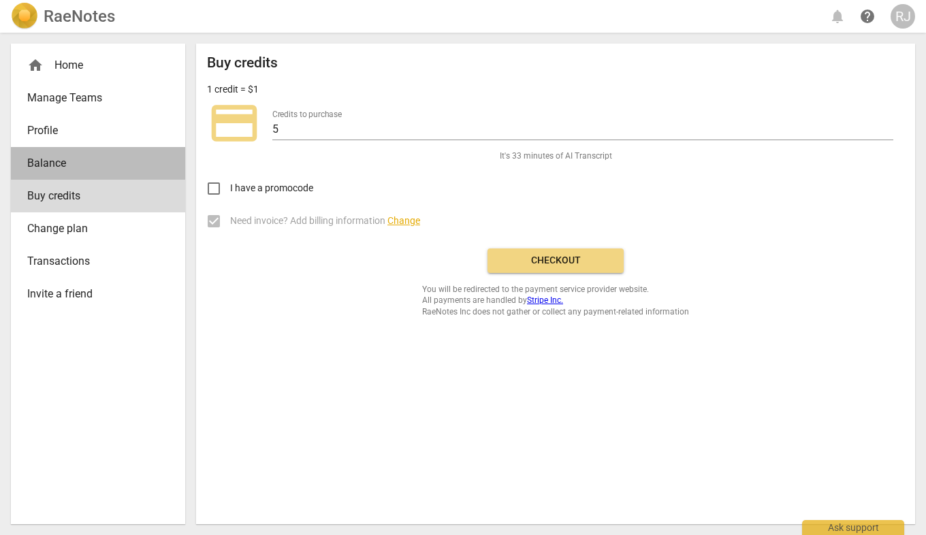
click at [57, 162] on span "Balance" at bounding box center [92, 163] width 131 height 16
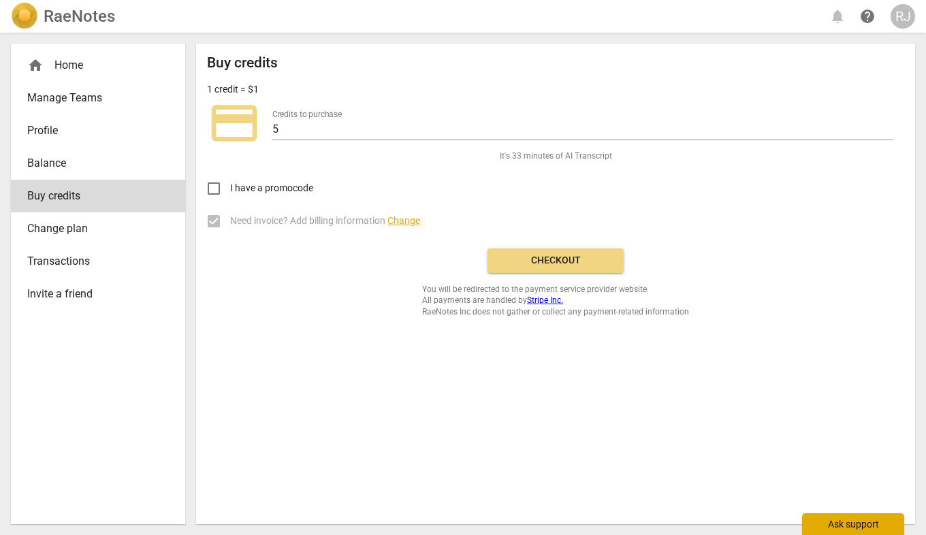
click at [844, 521] on div "Ask support" at bounding box center [853, 525] width 102 height 22
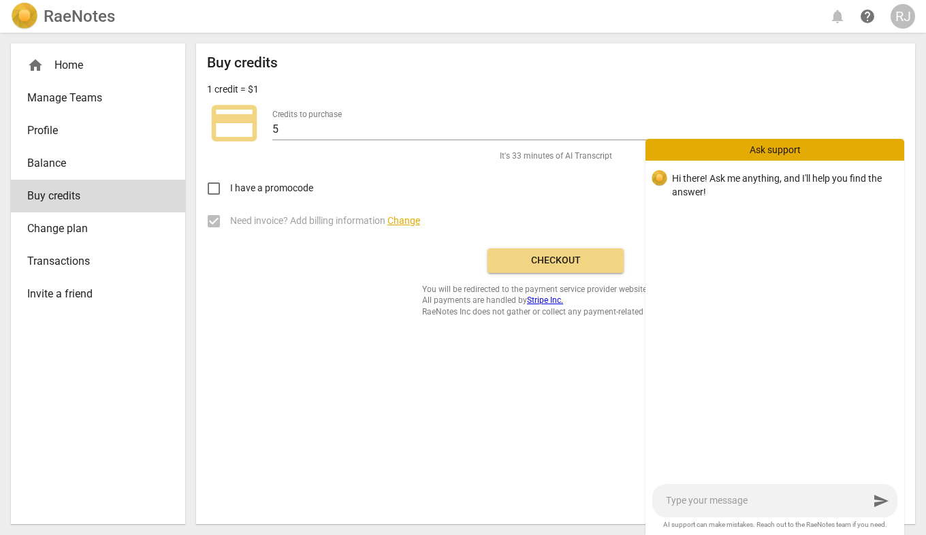
click at [706, 501] on textarea at bounding box center [767, 501] width 203 height 13
type textarea "H"
type textarea "HO"
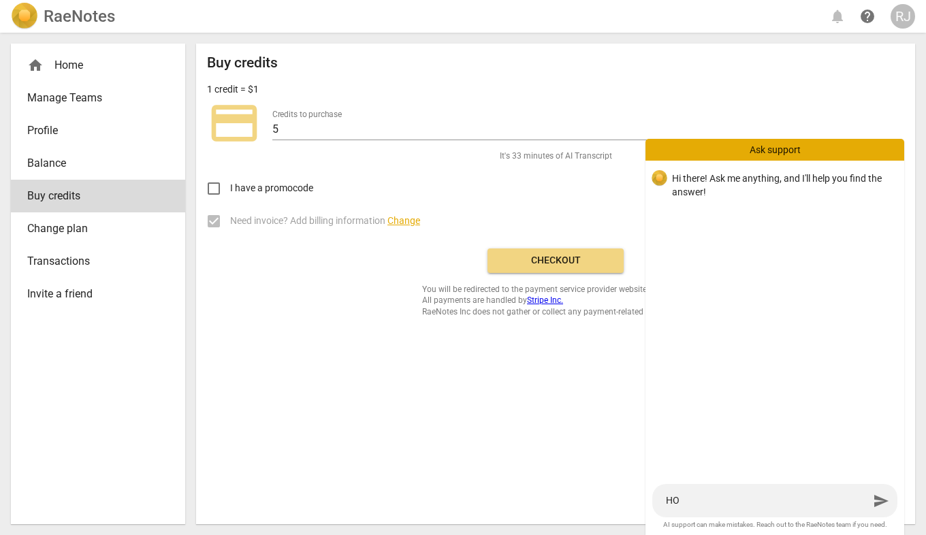
type textarea "HOW"
type textarea "HOW T"
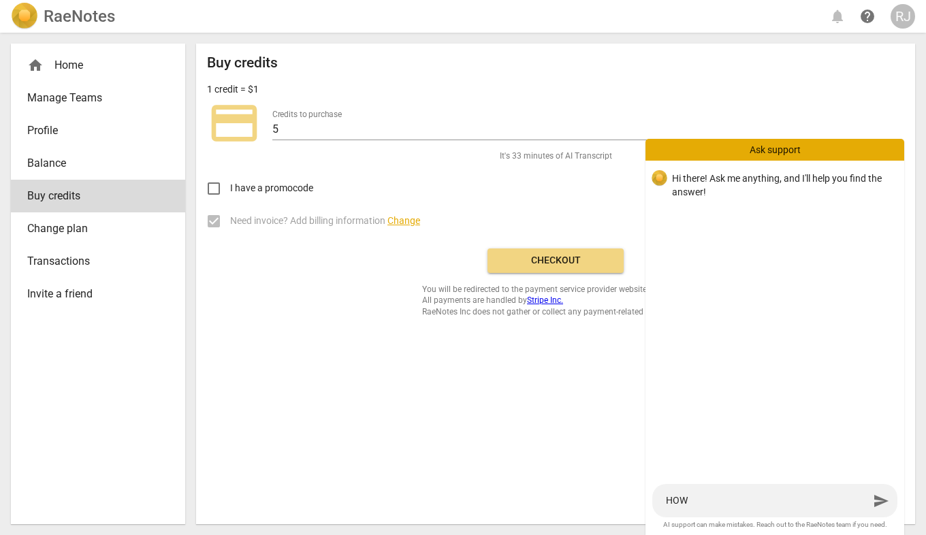
type textarea "HOW T"
type textarea "HOW TO"
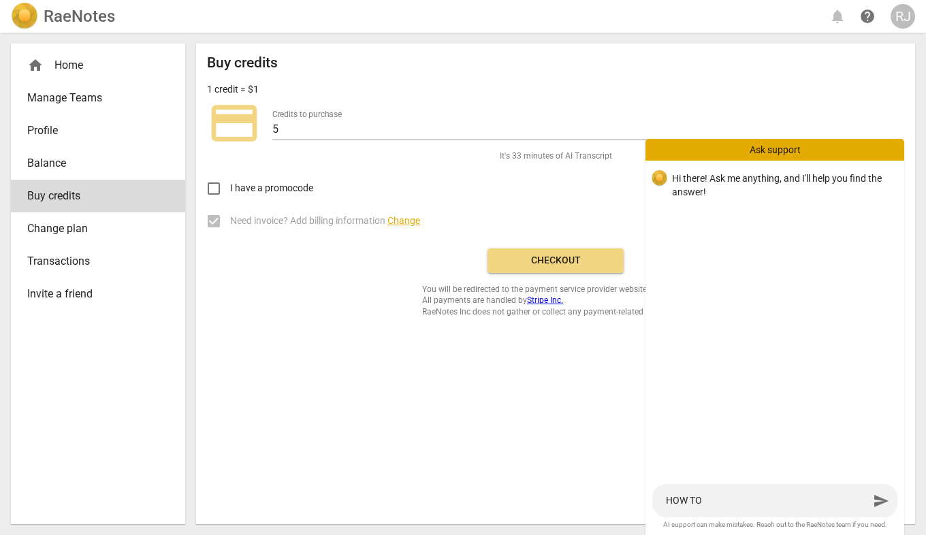
type textarea "HOW TO S"
type textarea "HOW TO SH"
type textarea "HOW TO SHA"
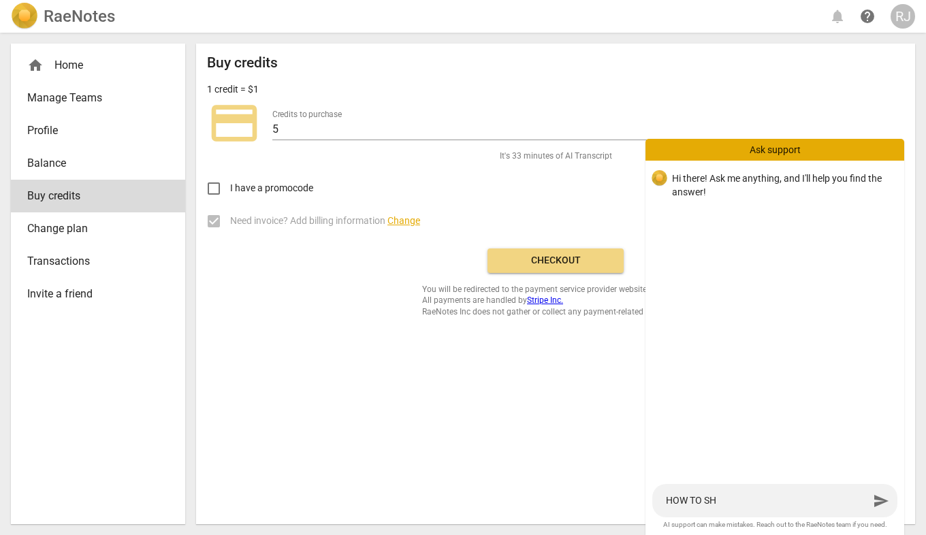
type textarea "HOW TO SHA"
type textarea "HOW TO SH"
type textarea "HOW TO S"
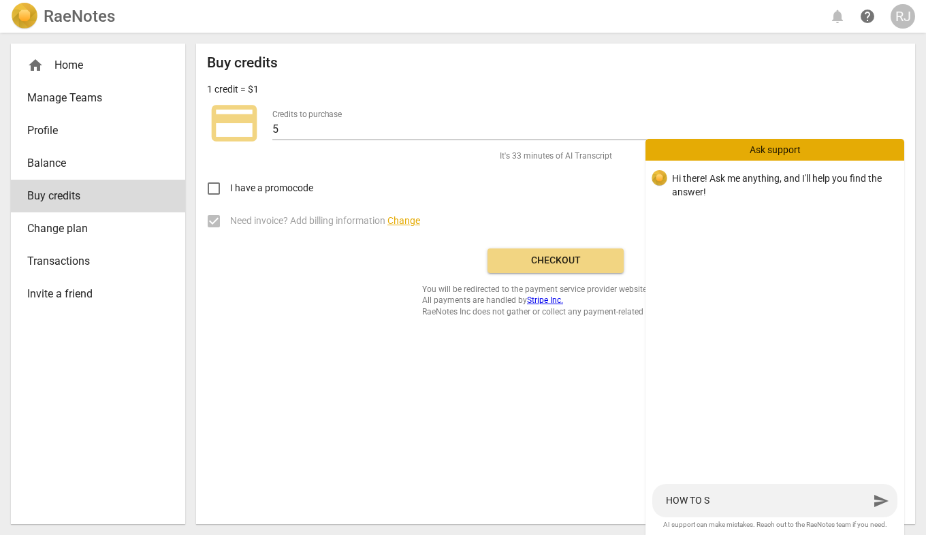
type textarea "HOW TO SE"
type textarea "HOW TO SEN"
type textarea "HOW TO SEND"
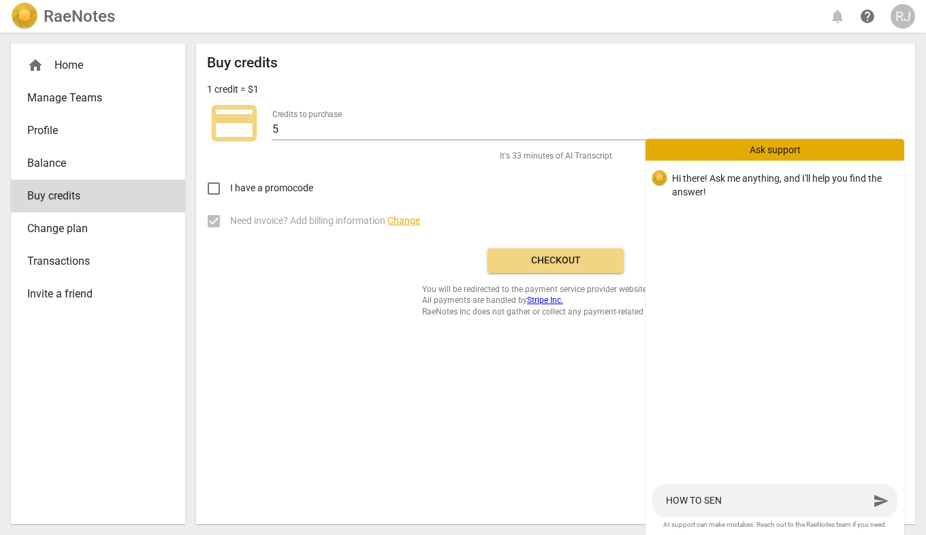
type textarea "HOW TO SEND"
type textarea "HOW TO SEND L"
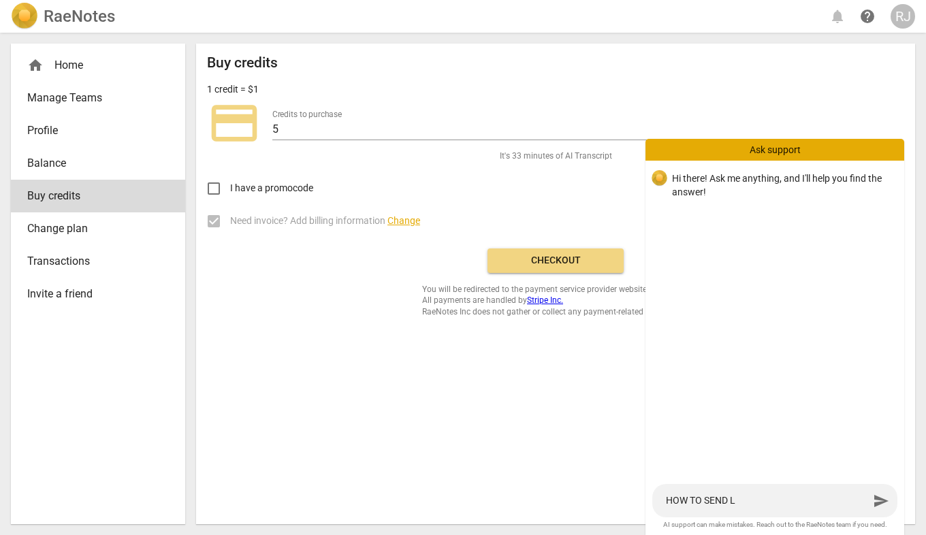
type textarea "HOW TO SEND [PERSON_NAME]"
type textarea "HOW TO SEND LINK"
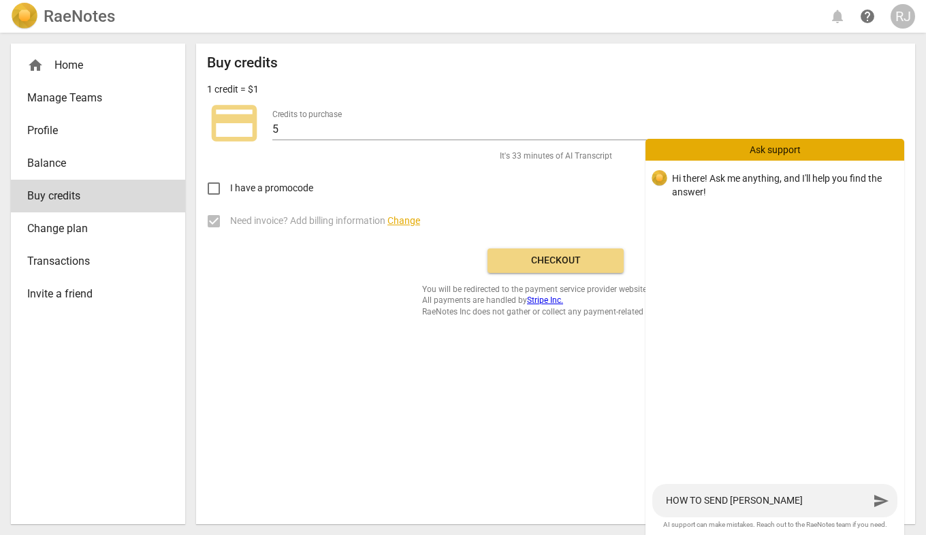
type textarea "HOW TO SEND LINK"
type textarea "HOW TO SEND LINK T"
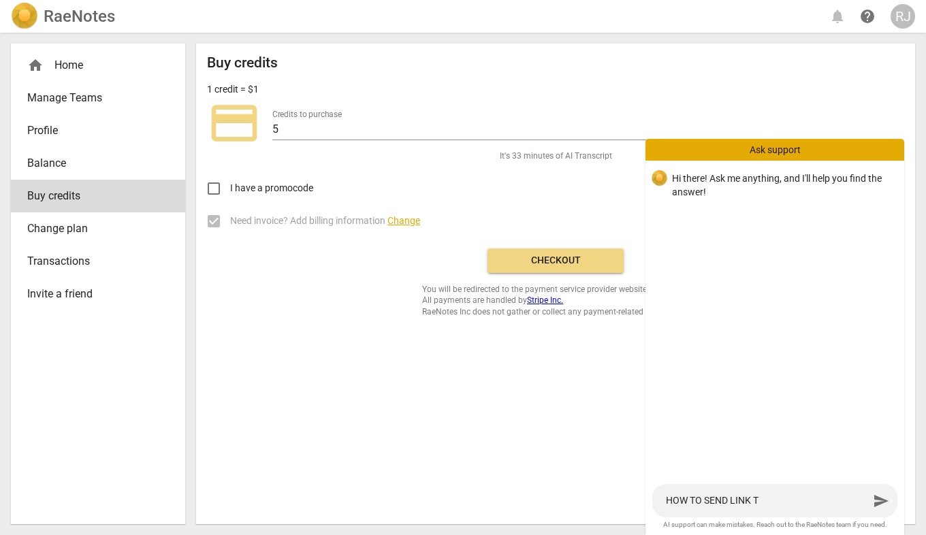
type textarea "HOW TO SEND LINK TO"
type textarea "HOW TO SEND LINK TO T"
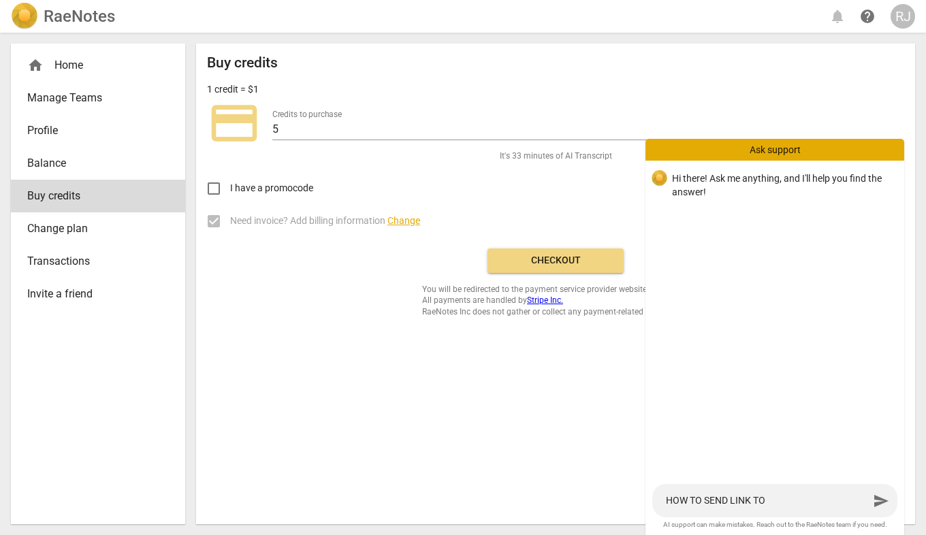
type textarea "HOW TO SEND LINK TO T"
type textarea "HOW TO SEND LINK TO TH"
type textarea "HOW TO SEND LINK TO THE"
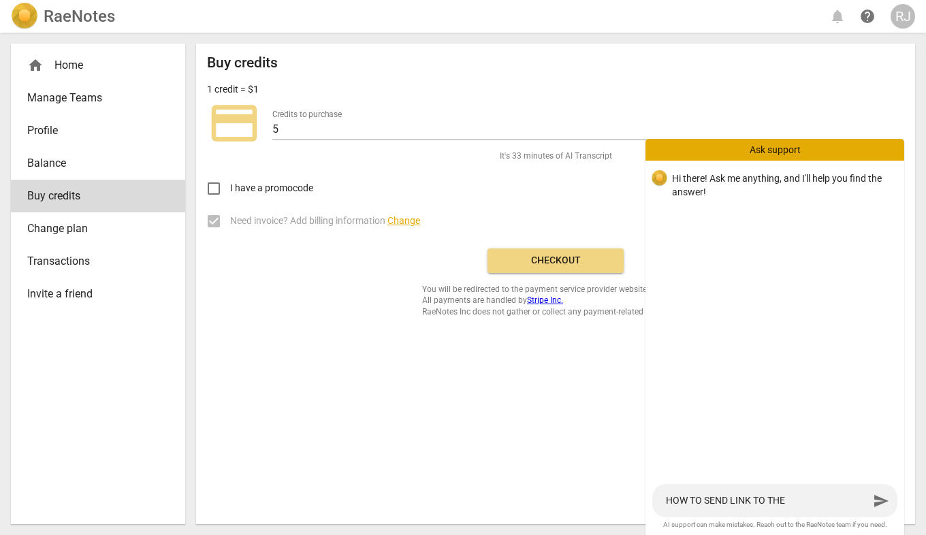
type textarea "HOW TO SEND LINK TO THE"
type textarea "HOW TO SEND LINK TO THE M"
type textarea "HOW TO SEND LINK TO THE ME"
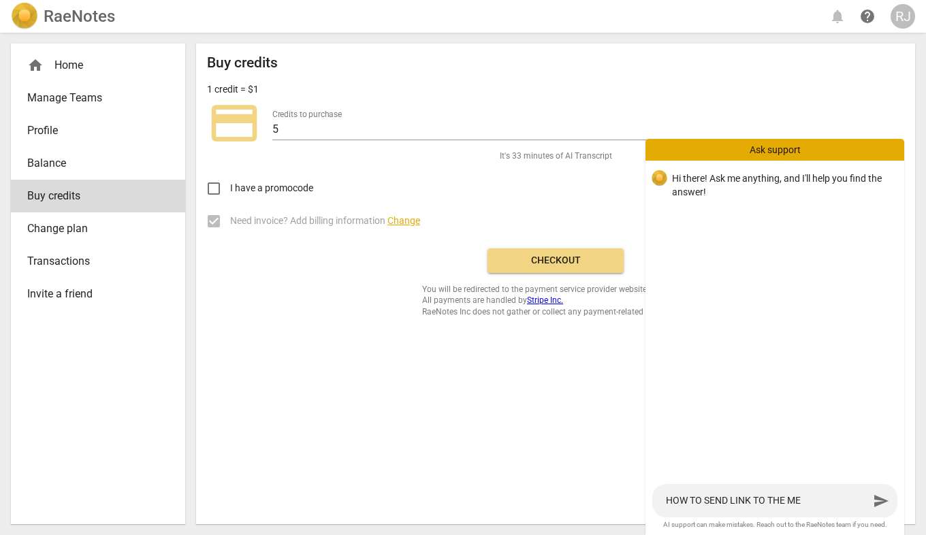
type textarea "HOW TO SEND LINK TO THE MEN"
type textarea "HOW TO SEND LINK TO THE MENT"
type textarea "HOW TO SEND LINK TO THE [PERSON_NAME]"
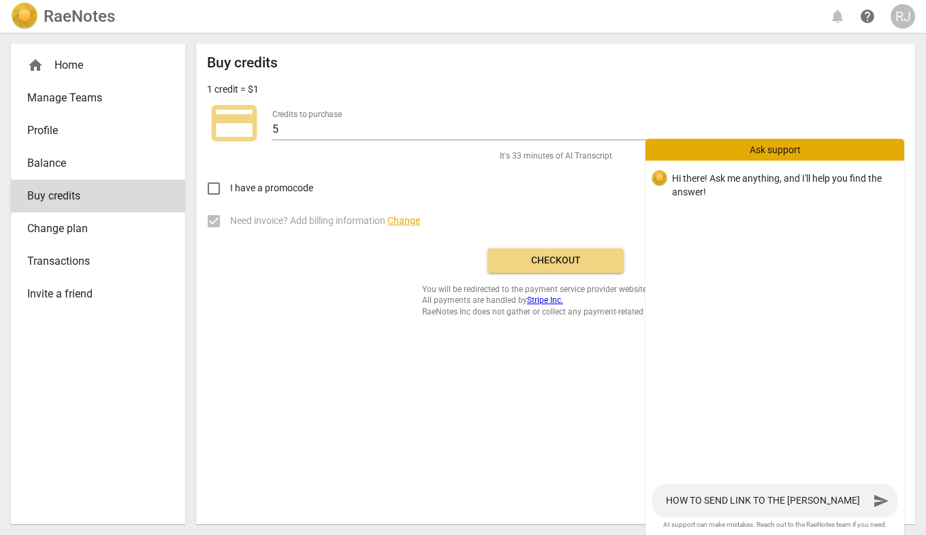
type textarea "HOW TO SEND [PERSON_NAME] TO THE MENTOR"
type textarea "HOW TO SEND [PERSON_NAME] TO THE MENTOR?"
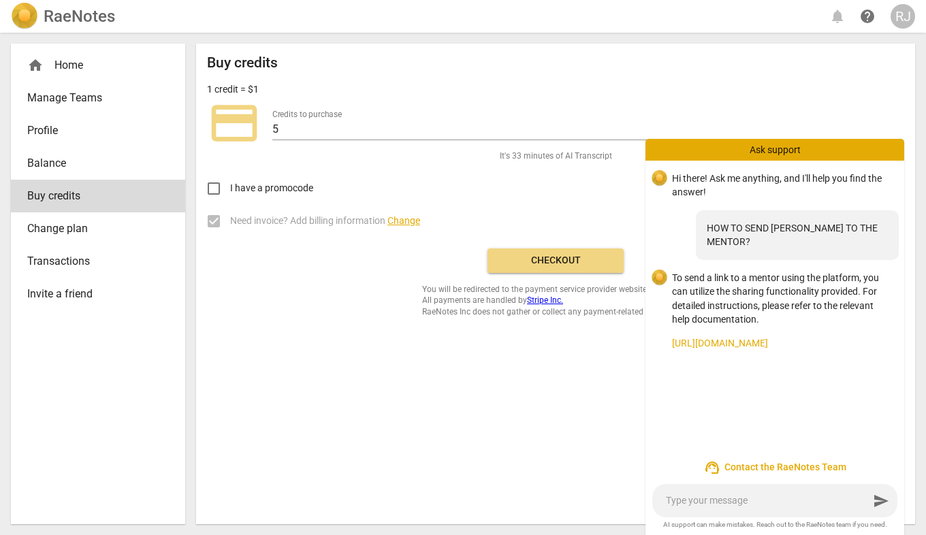
click at [752, 337] on link "[URL][DOMAIN_NAME]" at bounding box center [782, 344] width 221 height 14
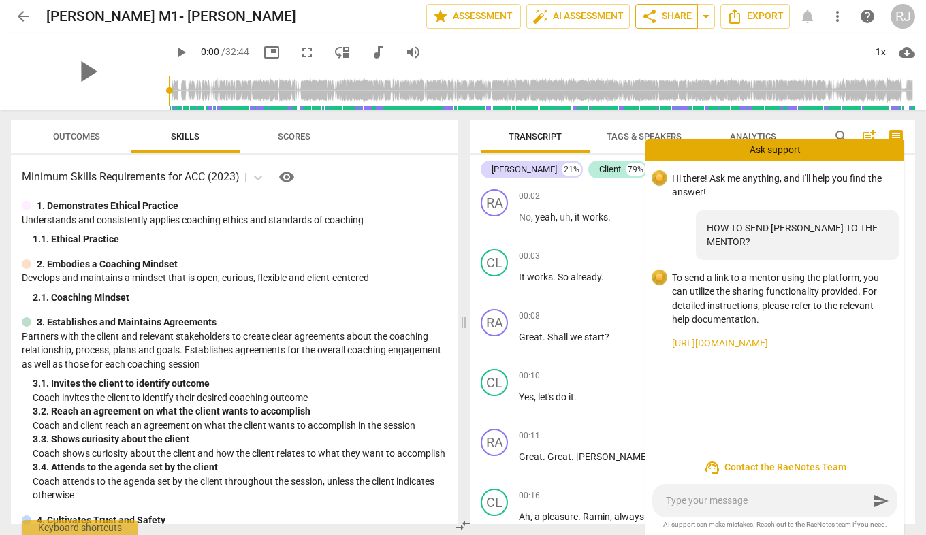
click at [674, 12] on span "share Share" at bounding box center [667, 16] width 50 height 16
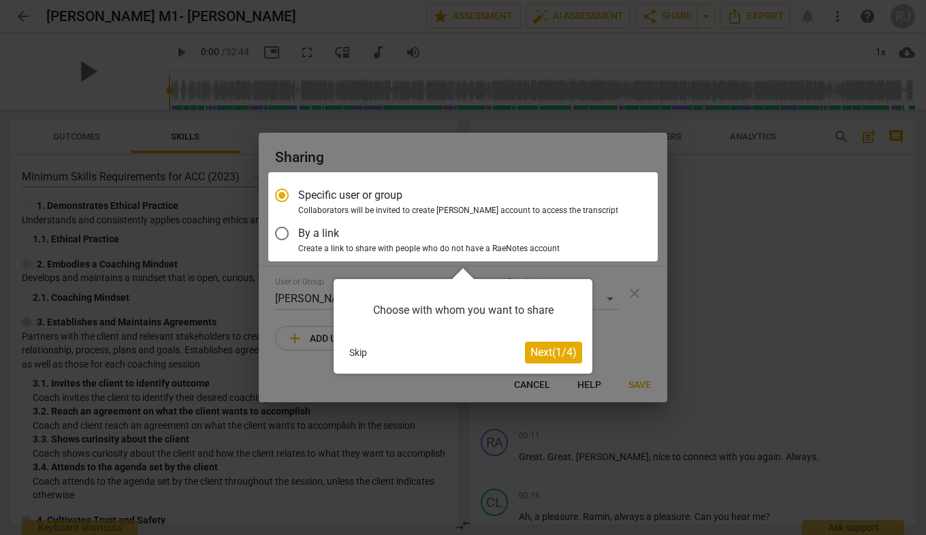
click at [544, 354] on span "Next ( 1 / 4 )" at bounding box center [554, 352] width 46 height 13
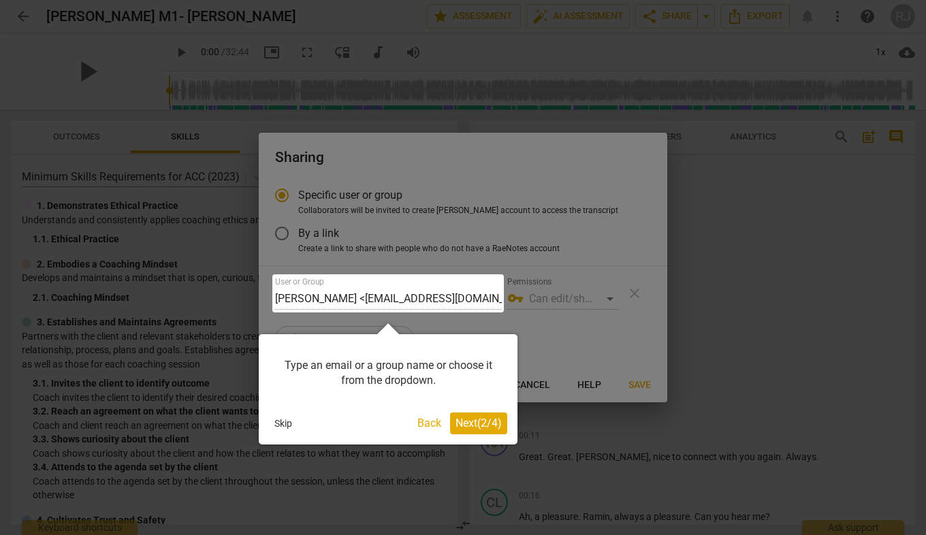
click at [476, 426] on span "Next ( 2 / 4 )" at bounding box center [479, 423] width 46 height 13
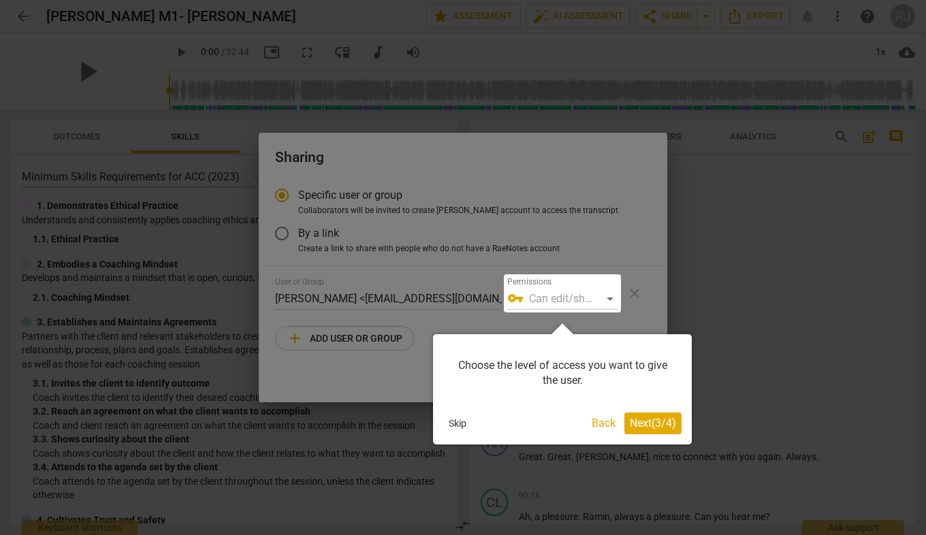
click at [638, 424] on span "Next ( 3 / 4 )" at bounding box center [653, 423] width 46 height 13
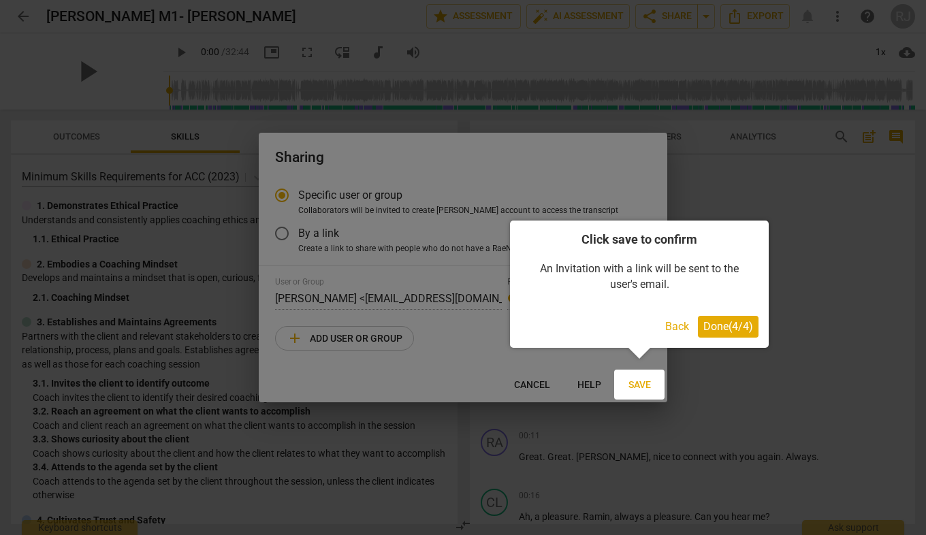
click at [719, 321] on span "Done ( 4 / 4 )" at bounding box center [729, 326] width 50 height 13
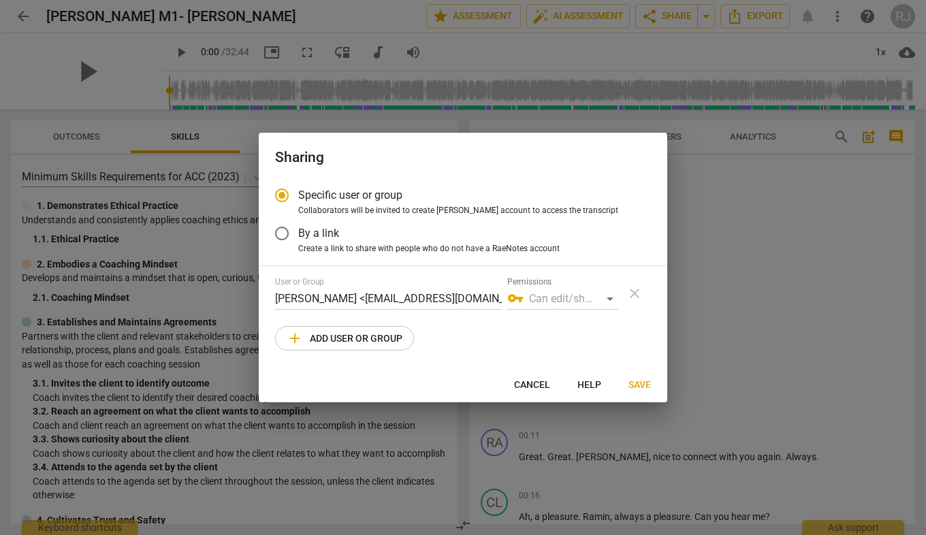
click at [634, 293] on div "User or Group [PERSON_NAME] <[EMAIL_ADDRESS][DOMAIN_NAME]> Permissions vpn_key …" at bounding box center [463, 293] width 376 height 33
click at [343, 334] on span "add Add user or group" at bounding box center [345, 338] width 116 height 16
radio input "false"
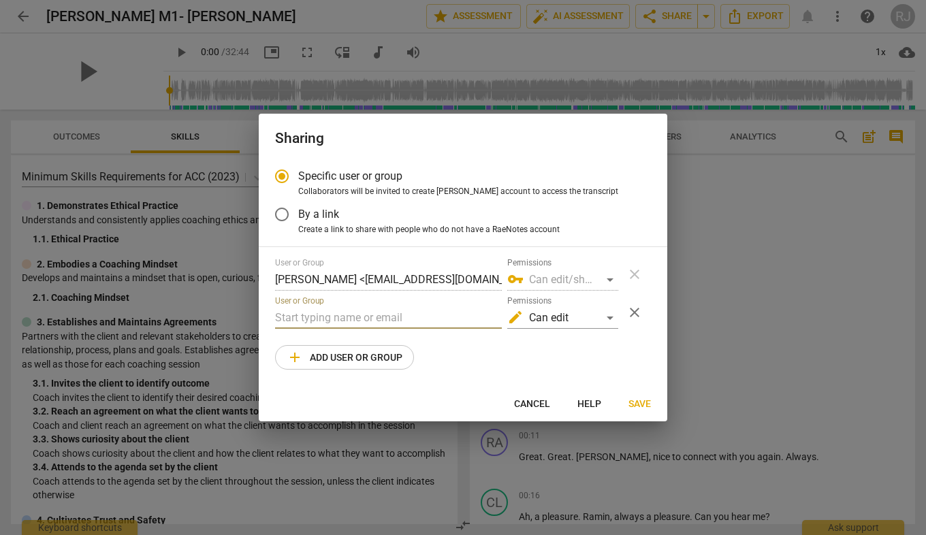
click at [345, 319] on input "text" at bounding box center [388, 318] width 227 height 22
paste input "[EMAIL_ADDRESS][DOMAIN_NAME]"
type input "[EMAIL_ADDRESS][DOMAIN_NAME]"
click at [637, 401] on span "Save" at bounding box center [640, 405] width 22 height 14
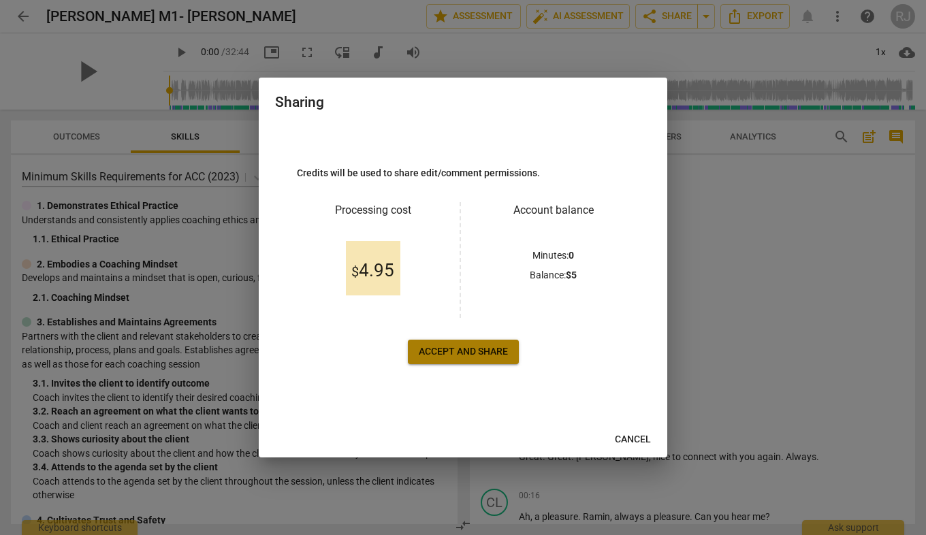
click at [463, 352] on span "Accept and share" at bounding box center [463, 352] width 89 height 14
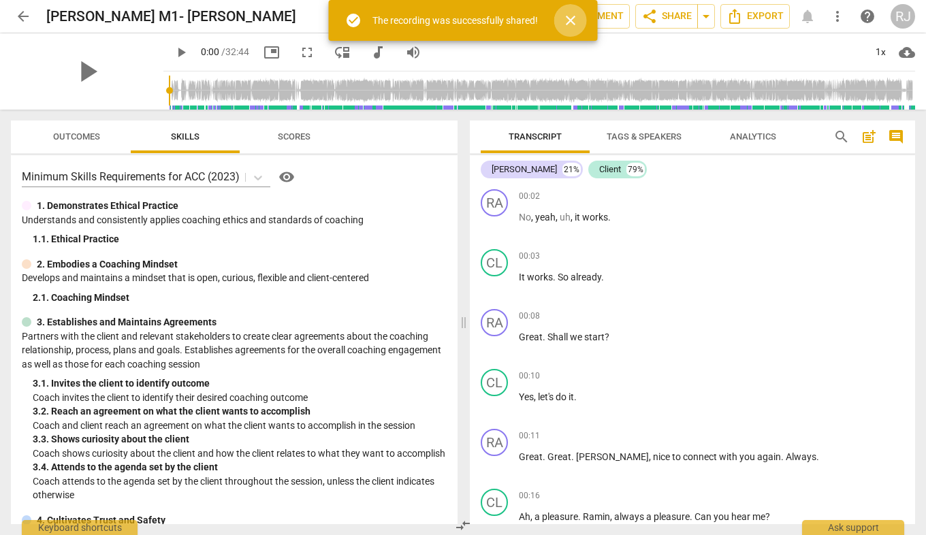
click at [571, 18] on span "close" at bounding box center [571, 20] width 16 height 16
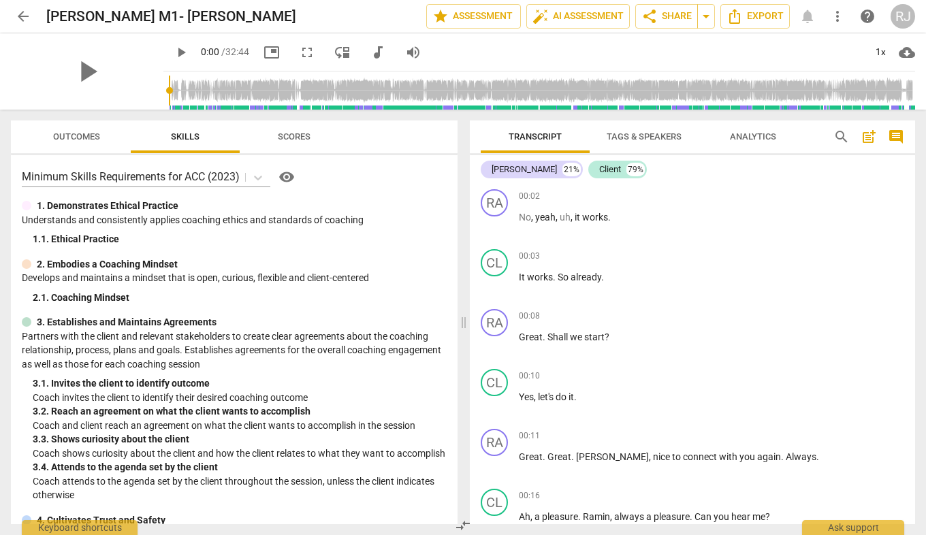
click at [903, 18] on div "RJ" at bounding box center [903, 16] width 25 height 25
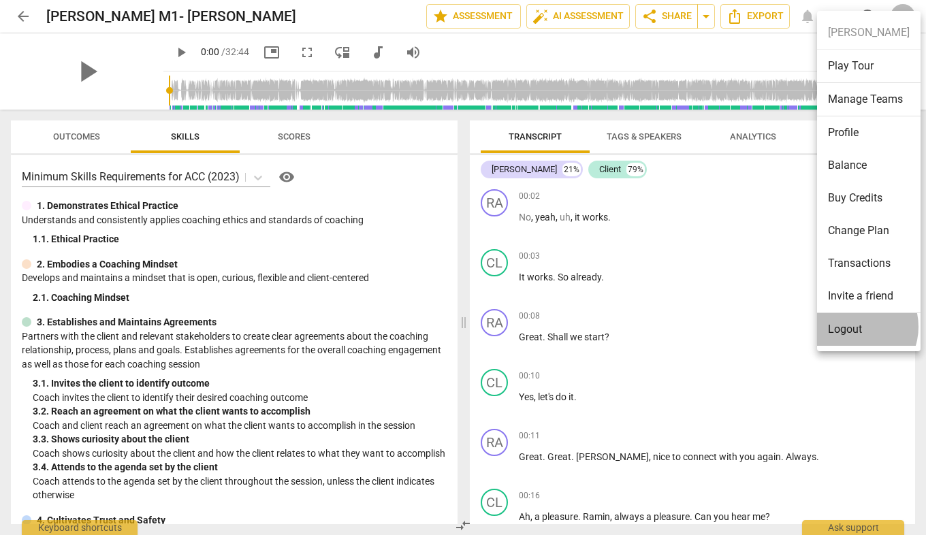
click at [853, 327] on li "Logout" at bounding box center [869, 329] width 104 height 33
